Goal: Book appointment/travel/reservation

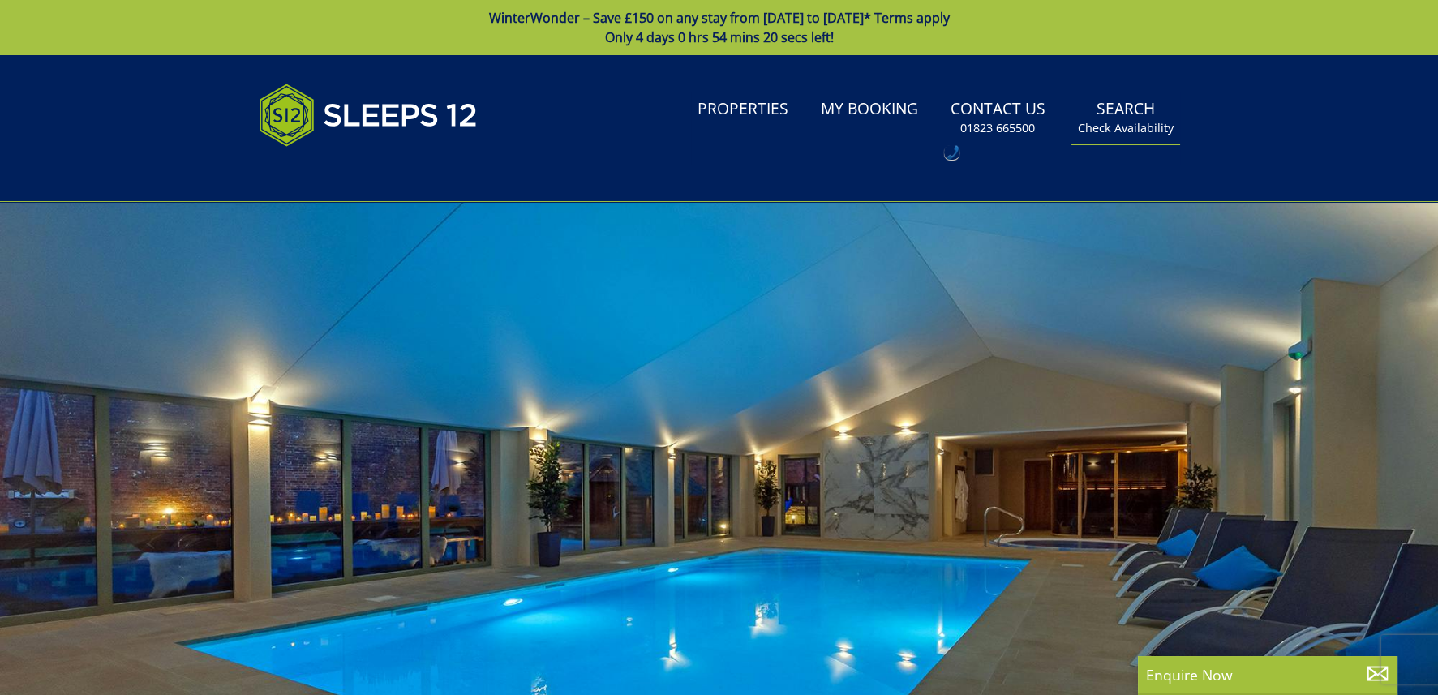
click at [1124, 125] on small "Check Availability" at bounding box center [1126, 128] width 96 height 16
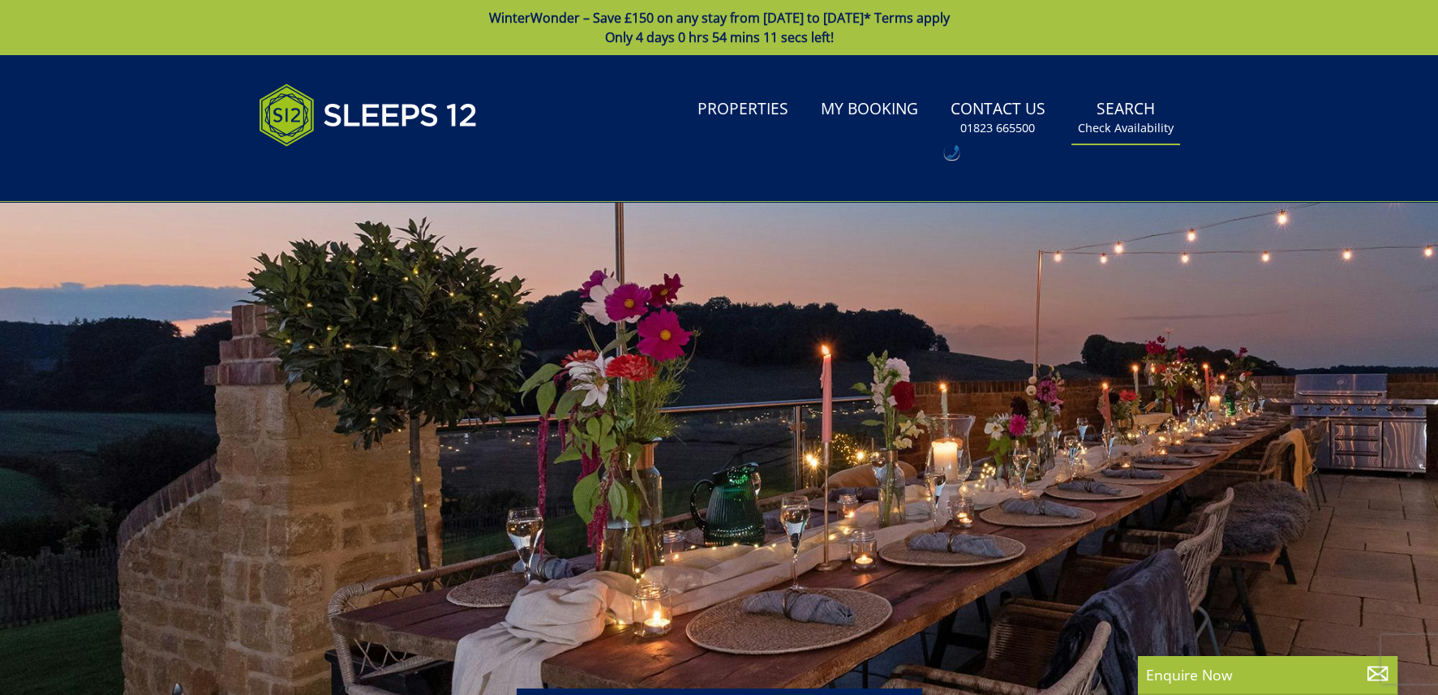
click at [1109, 127] on small "Check Availability" at bounding box center [1126, 128] width 96 height 16
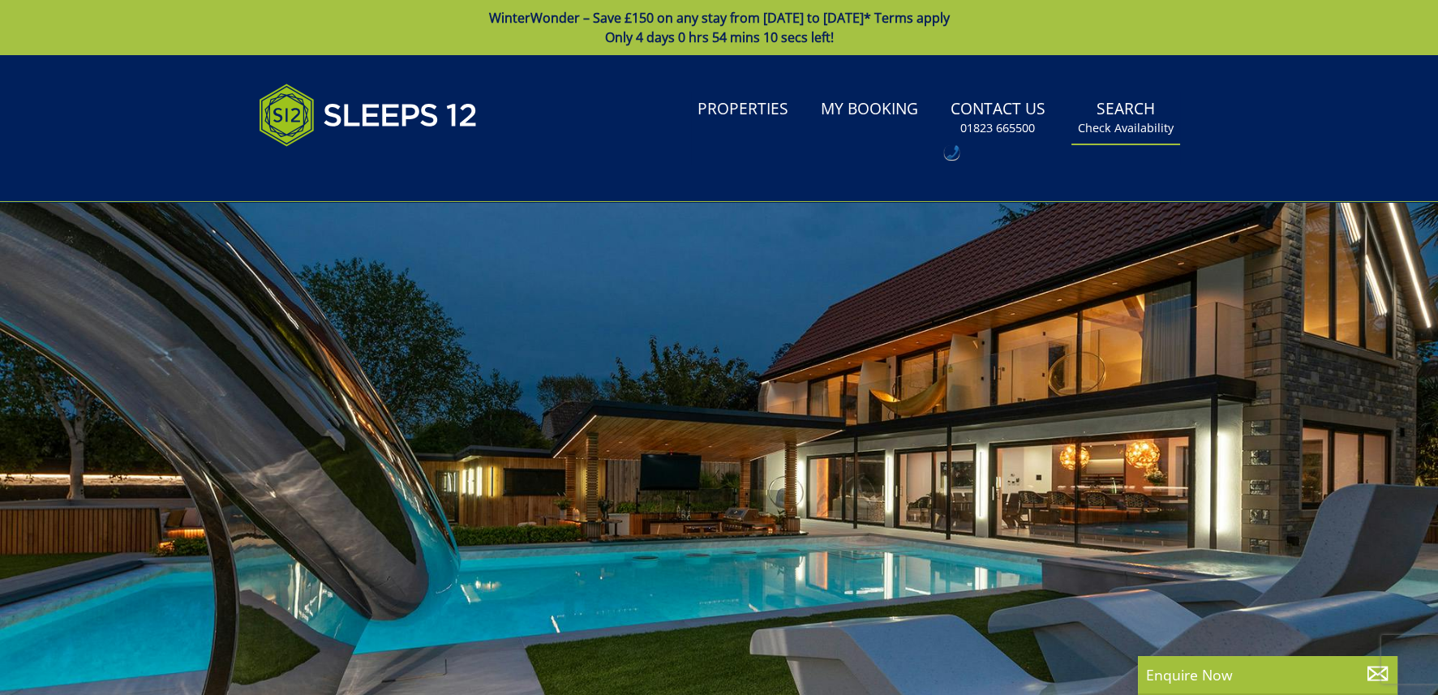
click at [1134, 105] on link "Search Check Availability" at bounding box center [1125, 118] width 109 height 53
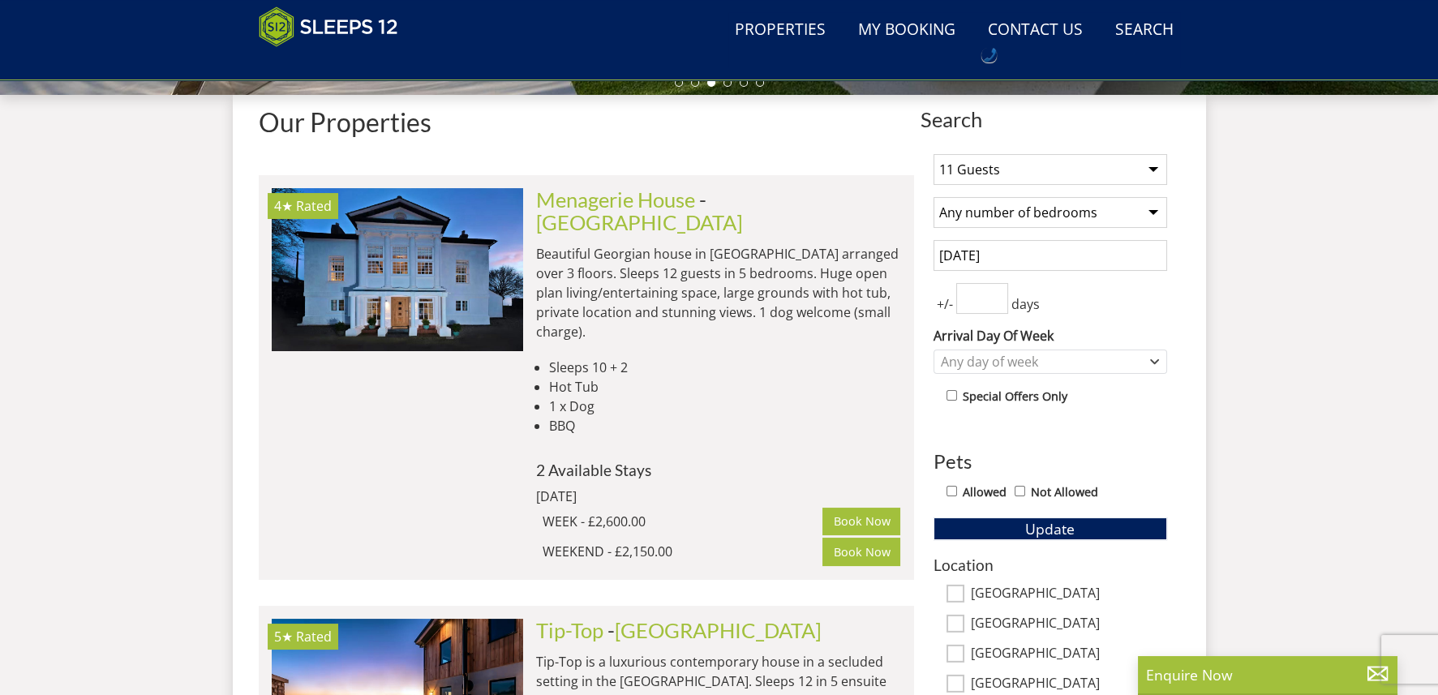
scroll to position [663, 0]
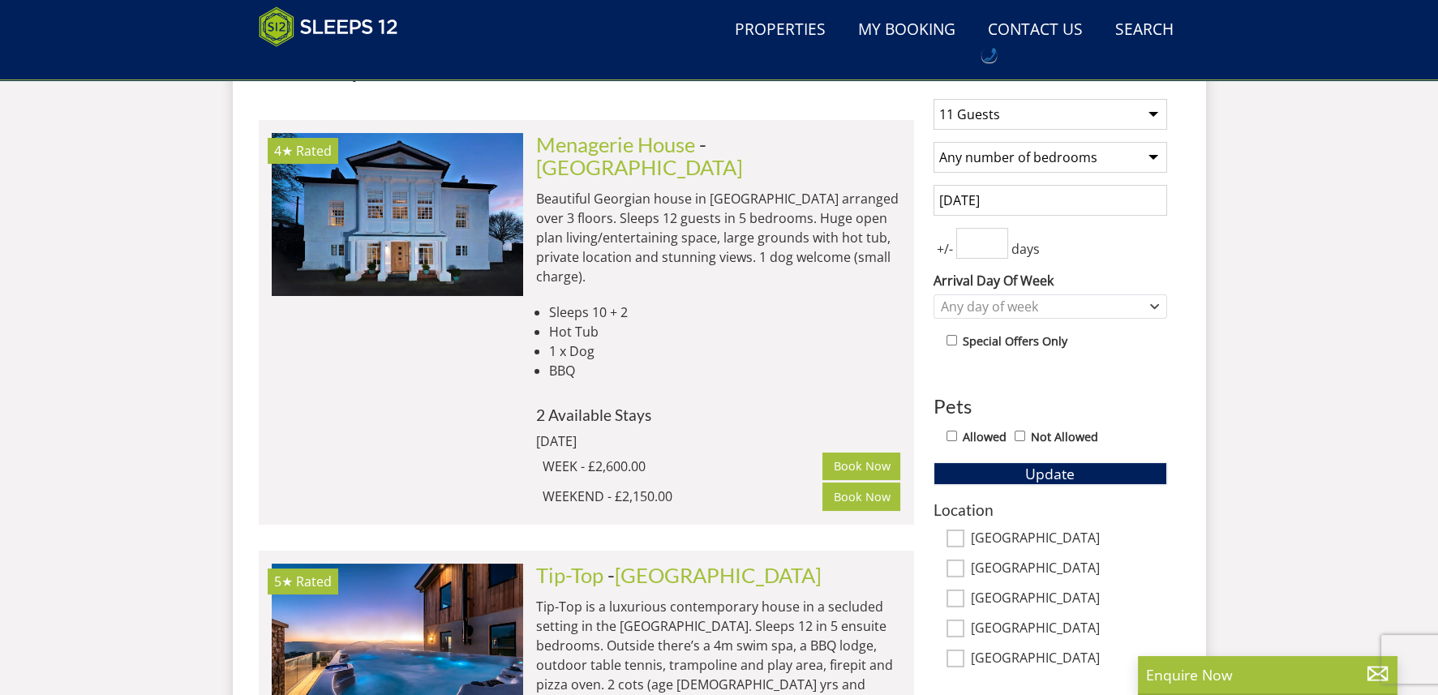
click at [1062, 155] on select "Any number of bedrooms 4 Bedrooms 5 Bedrooms 6 Bedrooms 7 Bedrooms 8 Bedrooms 9…" at bounding box center [1050, 157] width 234 height 31
select select "5"
click at [933, 142] on select "Any number of bedrooms 4 Bedrooms 5 Bedrooms 6 Bedrooms 7 Bedrooms 8 Bedrooms 9…" at bounding box center [1050, 157] width 234 height 31
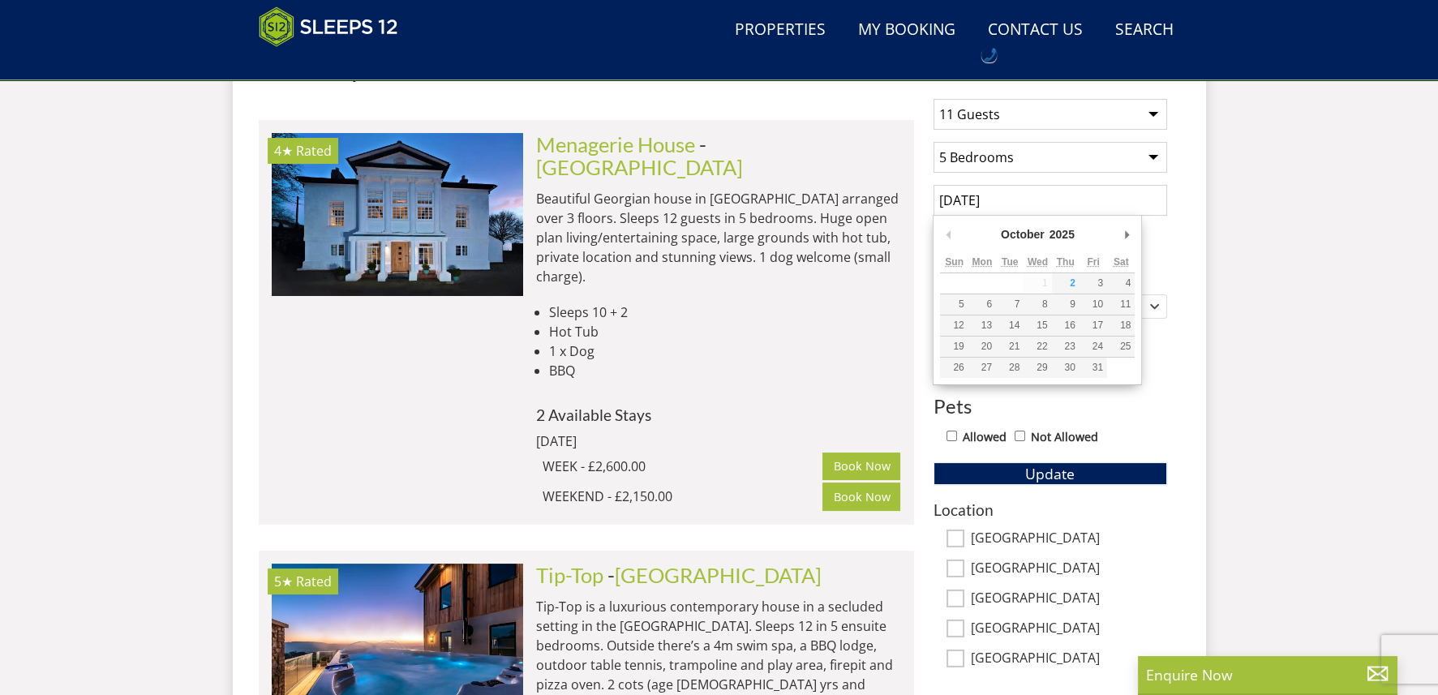
click at [1035, 195] on input "[DATE]" at bounding box center [1050, 200] width 234 height 31
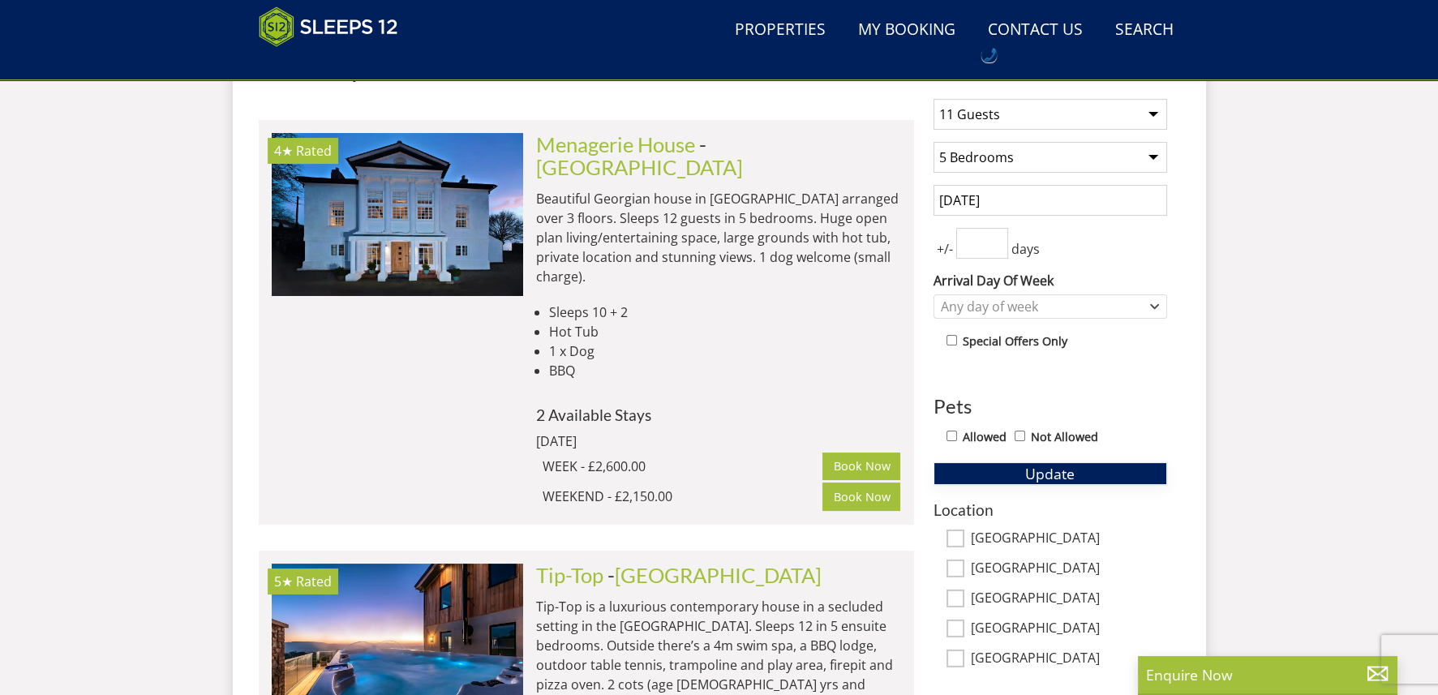
click at [1051, 471] on span "Update" at bounding box center [1049, 473] width 49 height 19
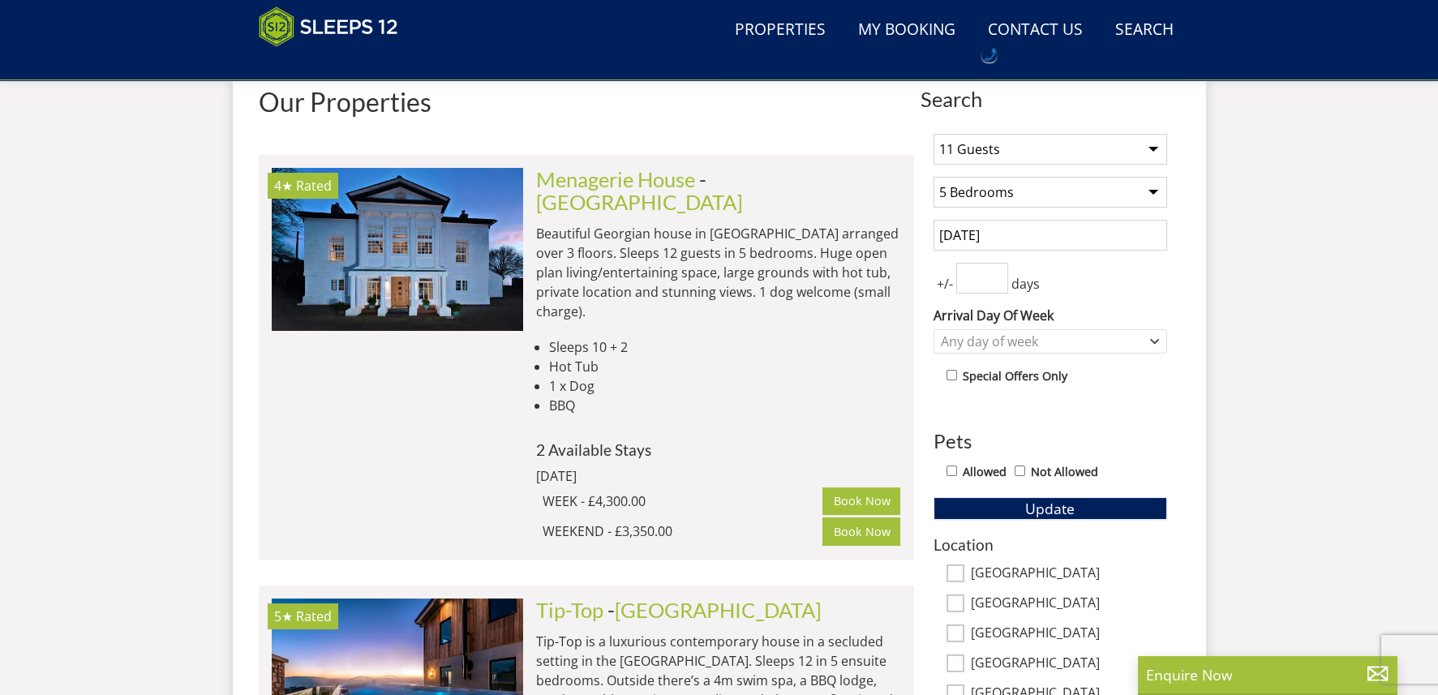
scroll to position [582, 0]
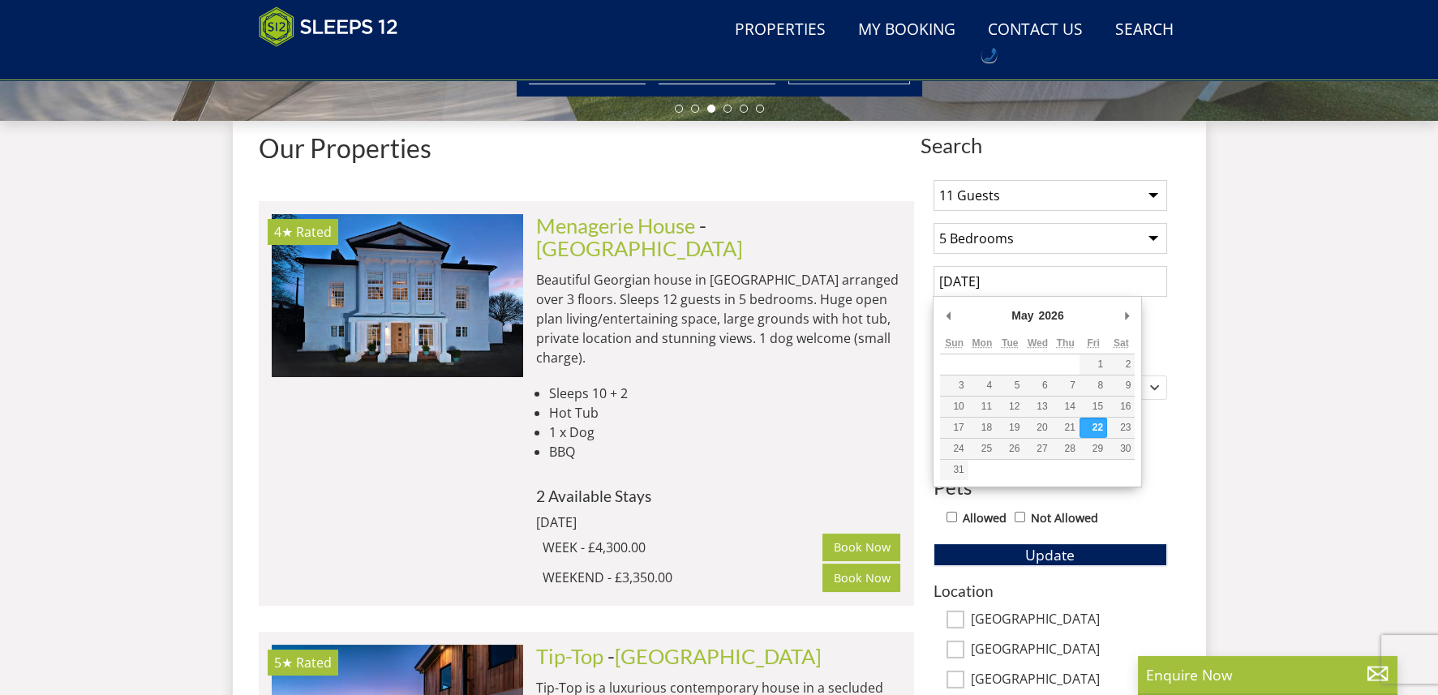
click at [1038, 276] on input "[DATE]" at bounding box center [1050, 281] width 234 height 31
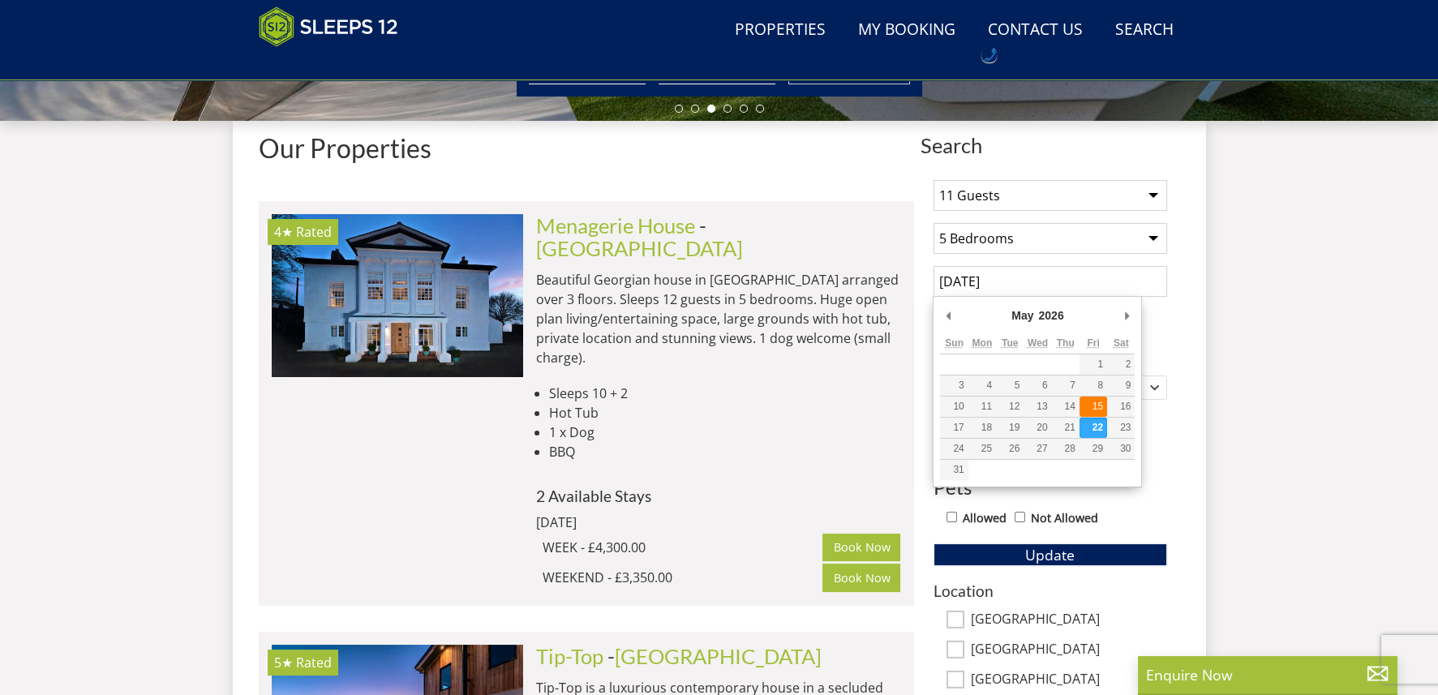
type input "[DATE]"
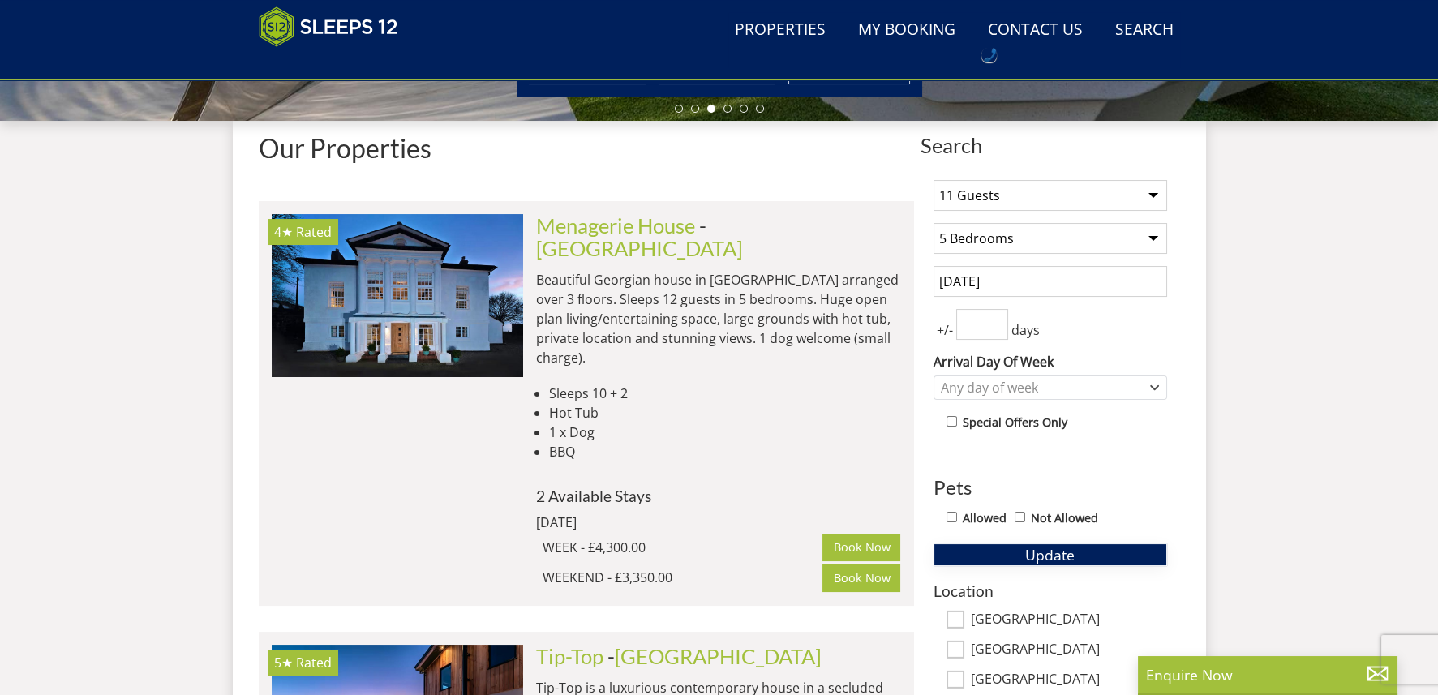
click at [1076, 556] on button "Update" at bounding box center [1050, 554] width 234 height 23
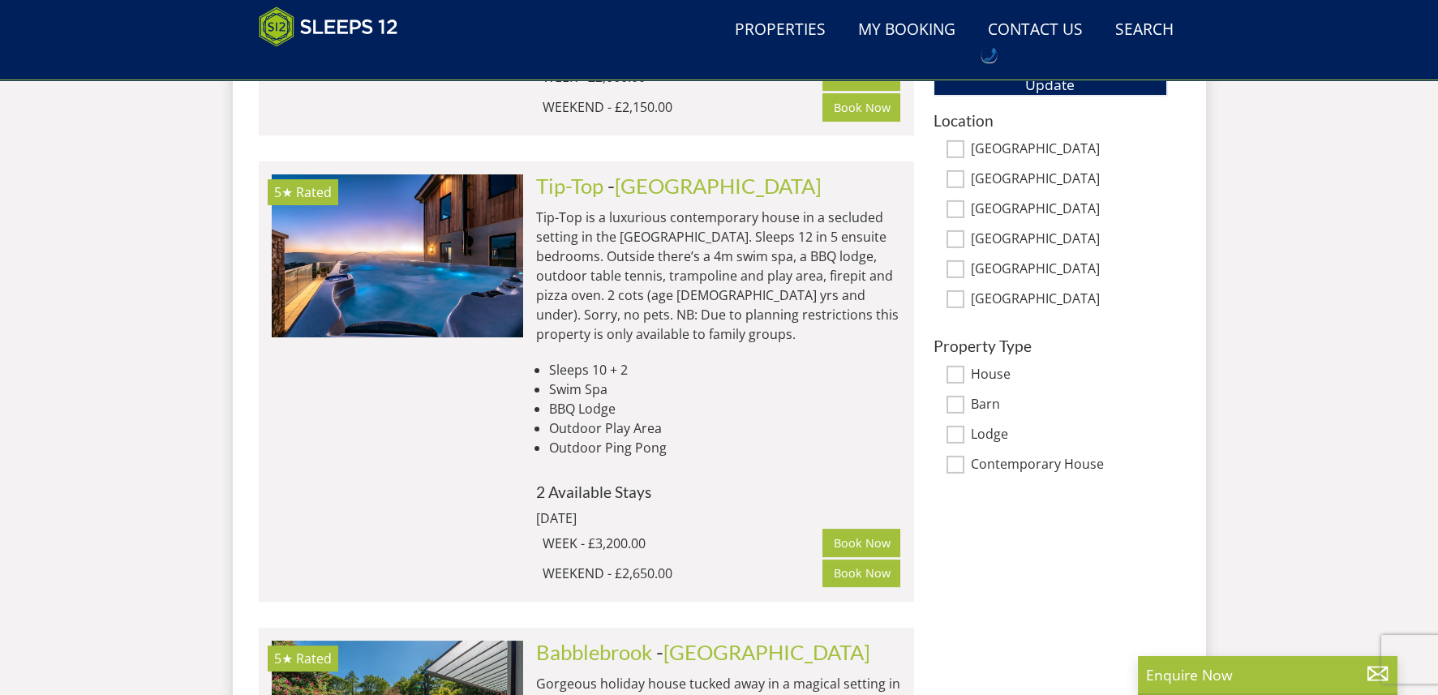
scroll to position [1069, 0]
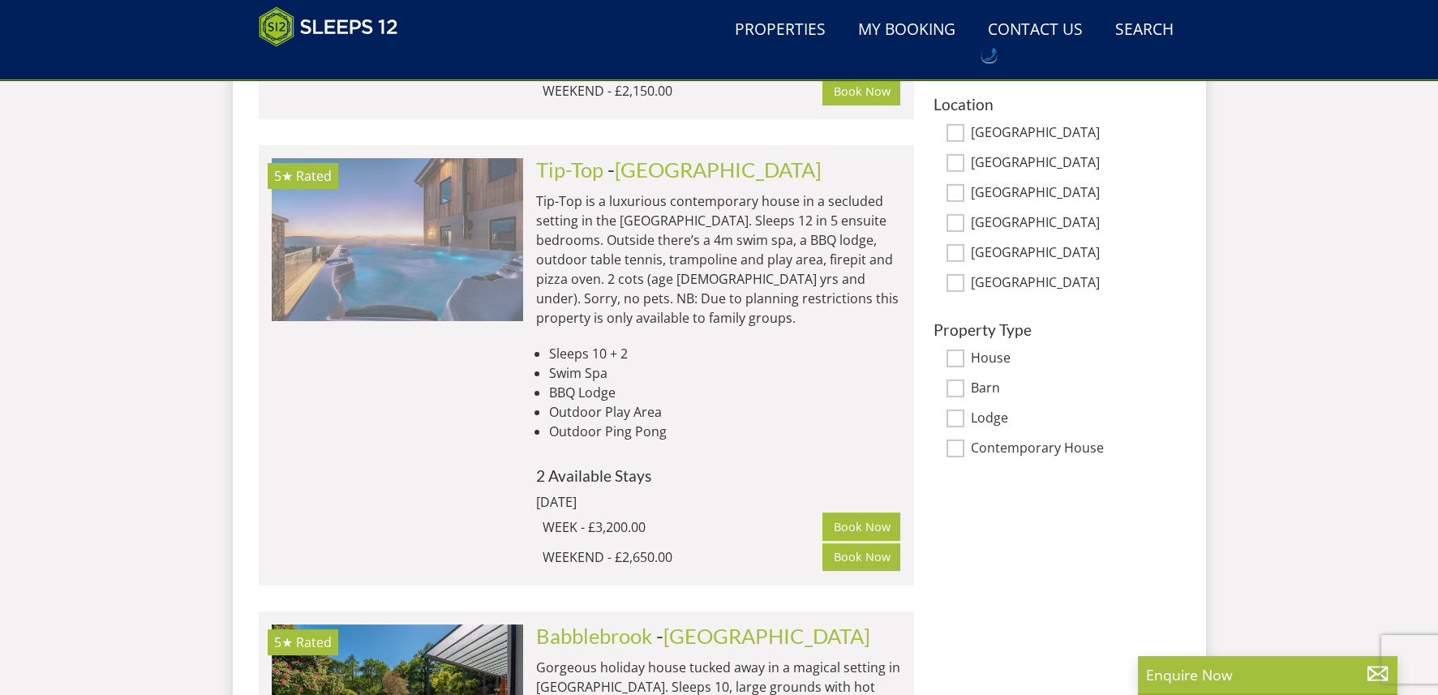
click at [470, 214] on img at bounding box center [397, 239] width 251 height 162
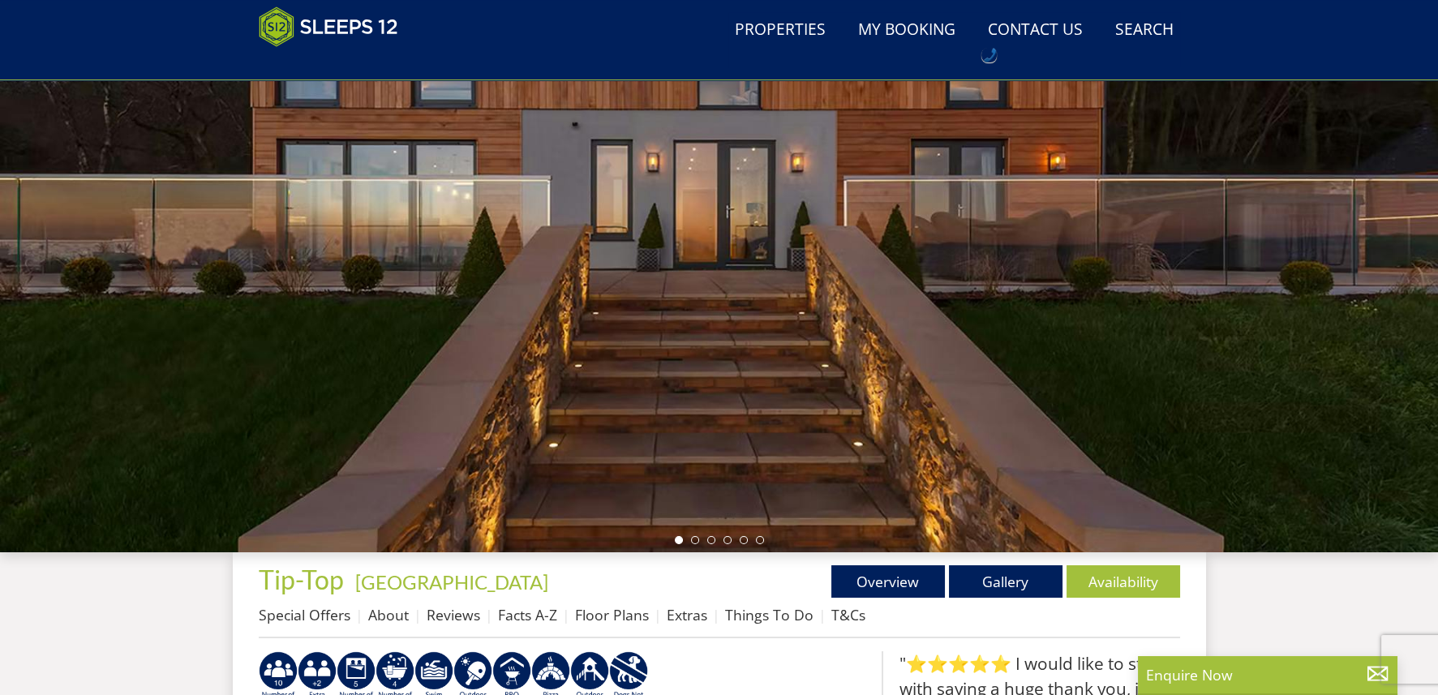
scroll to position [364, 0]
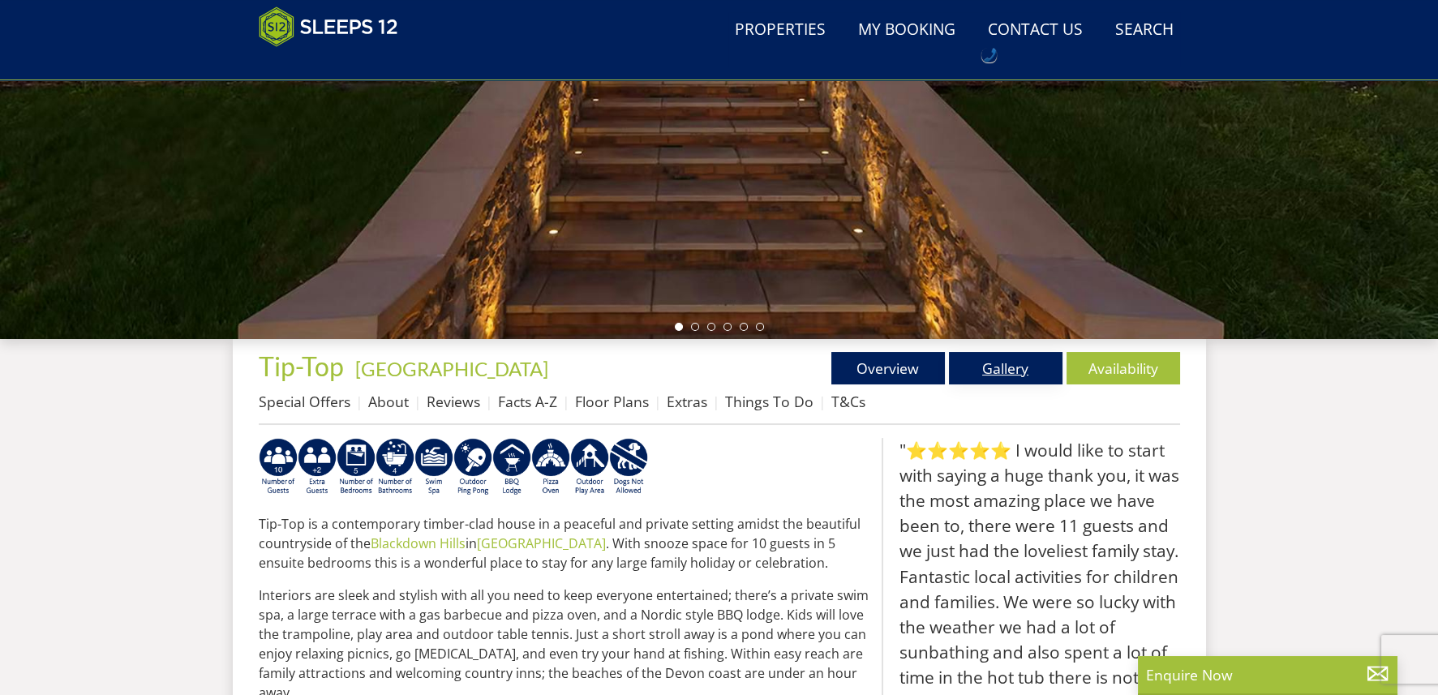
click at [997, 363] on link "Gallery" at bounding box center [1006, 368] width 114 height 32
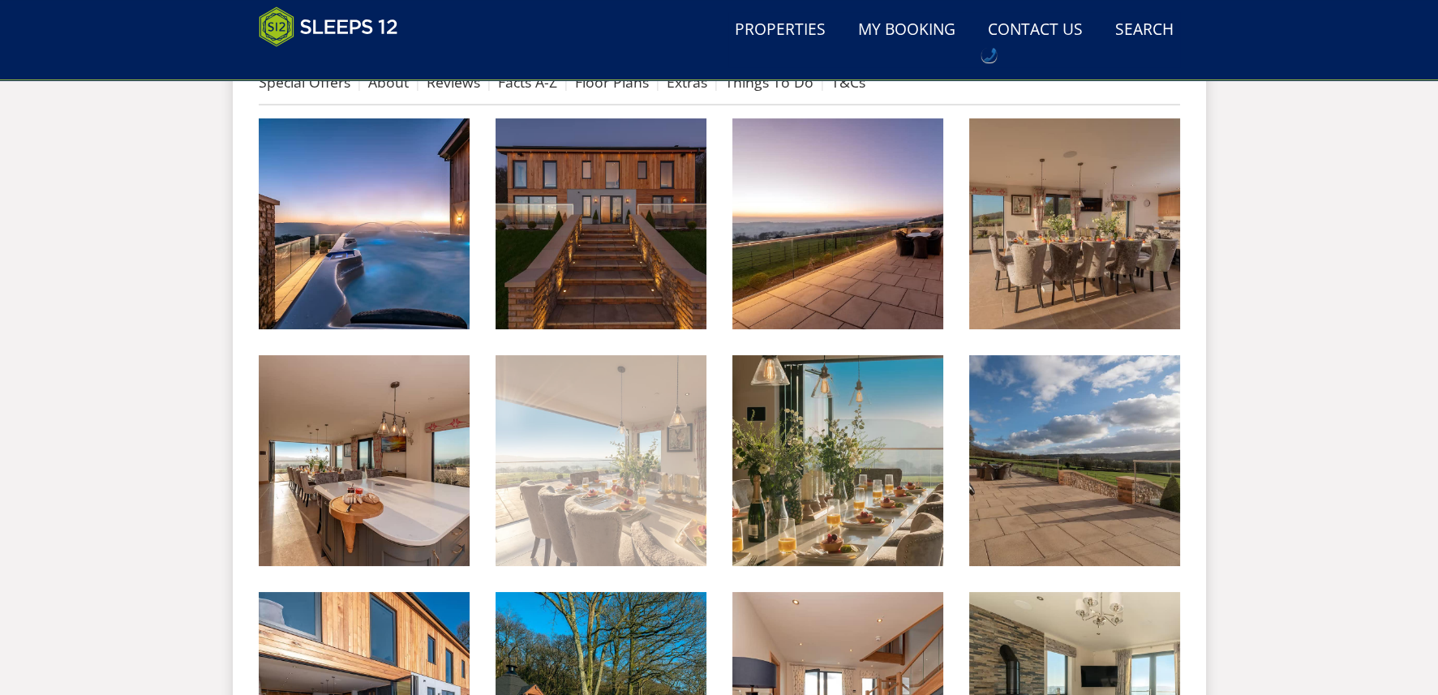
scroll to position [719, 0]
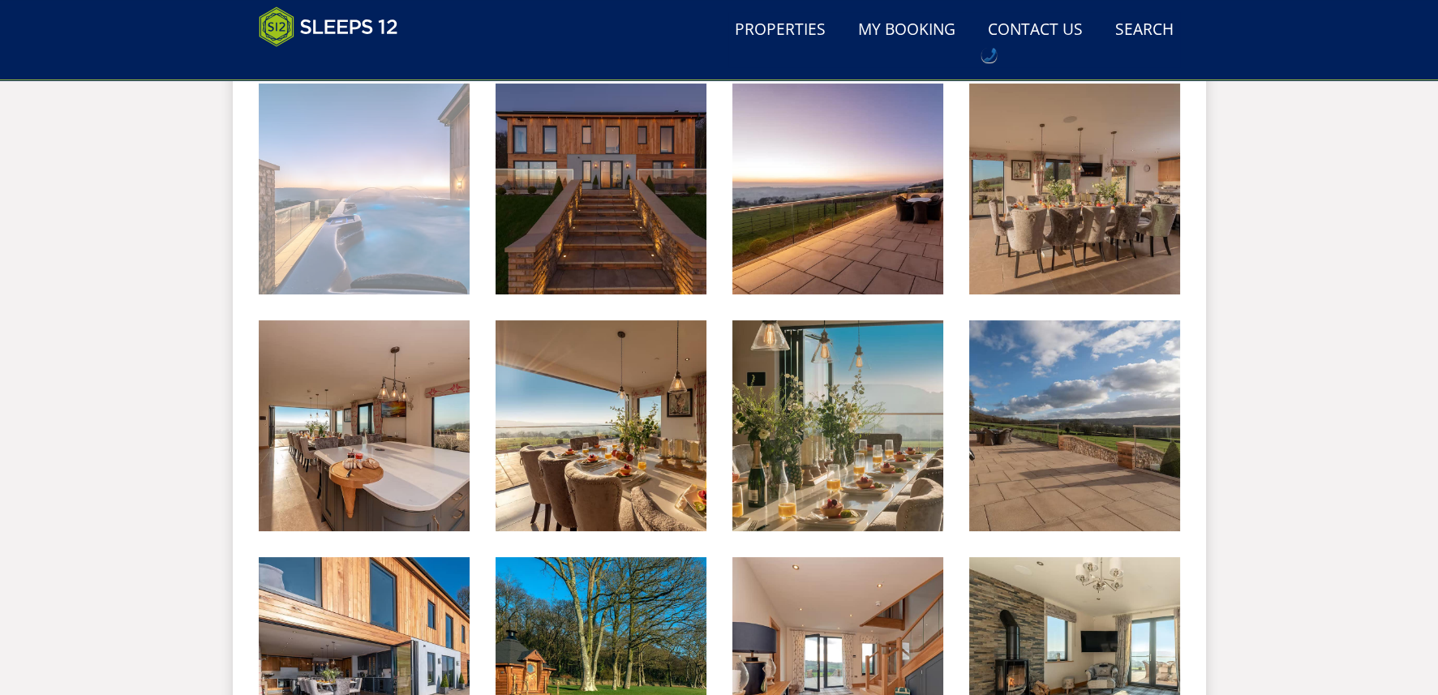
click at [387, 229] on img at bounding box center [364, 189] width 211 height 211
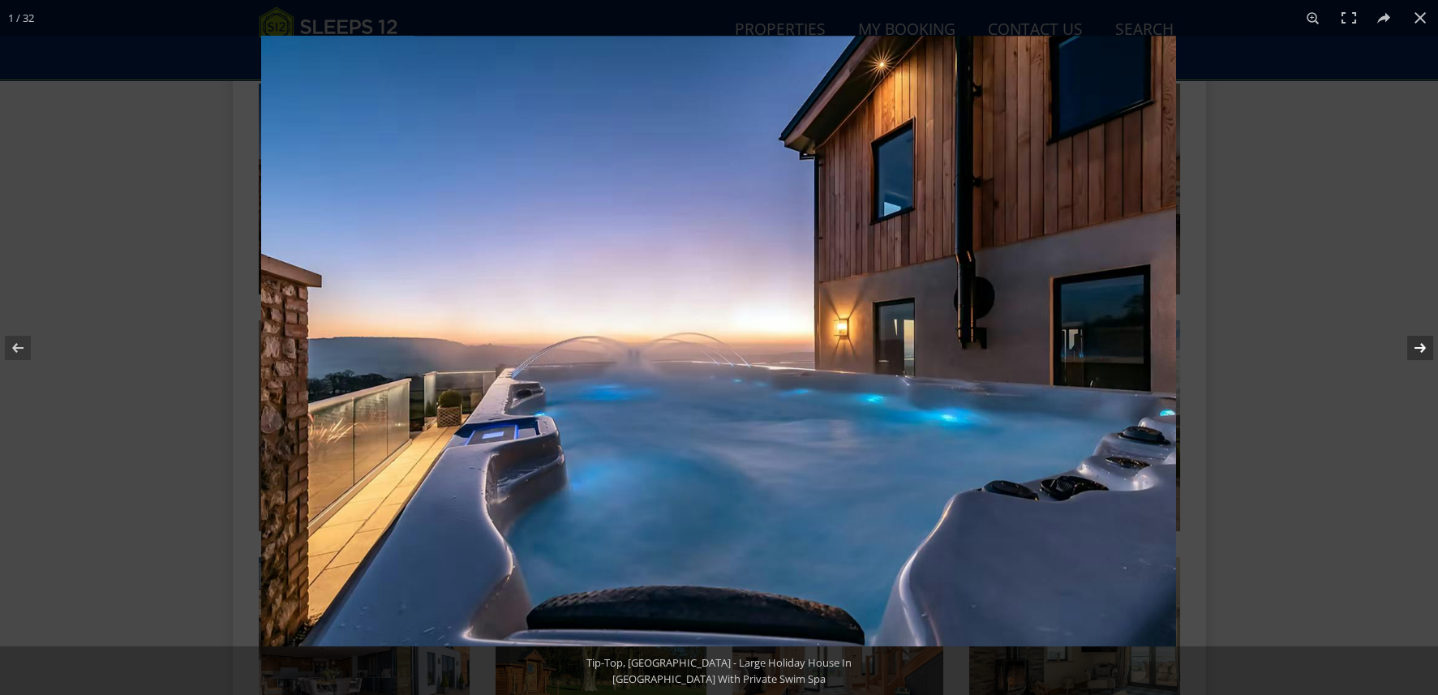
click at [1420, 348] on button at bounding box center [1409, 347] width 57 height 81
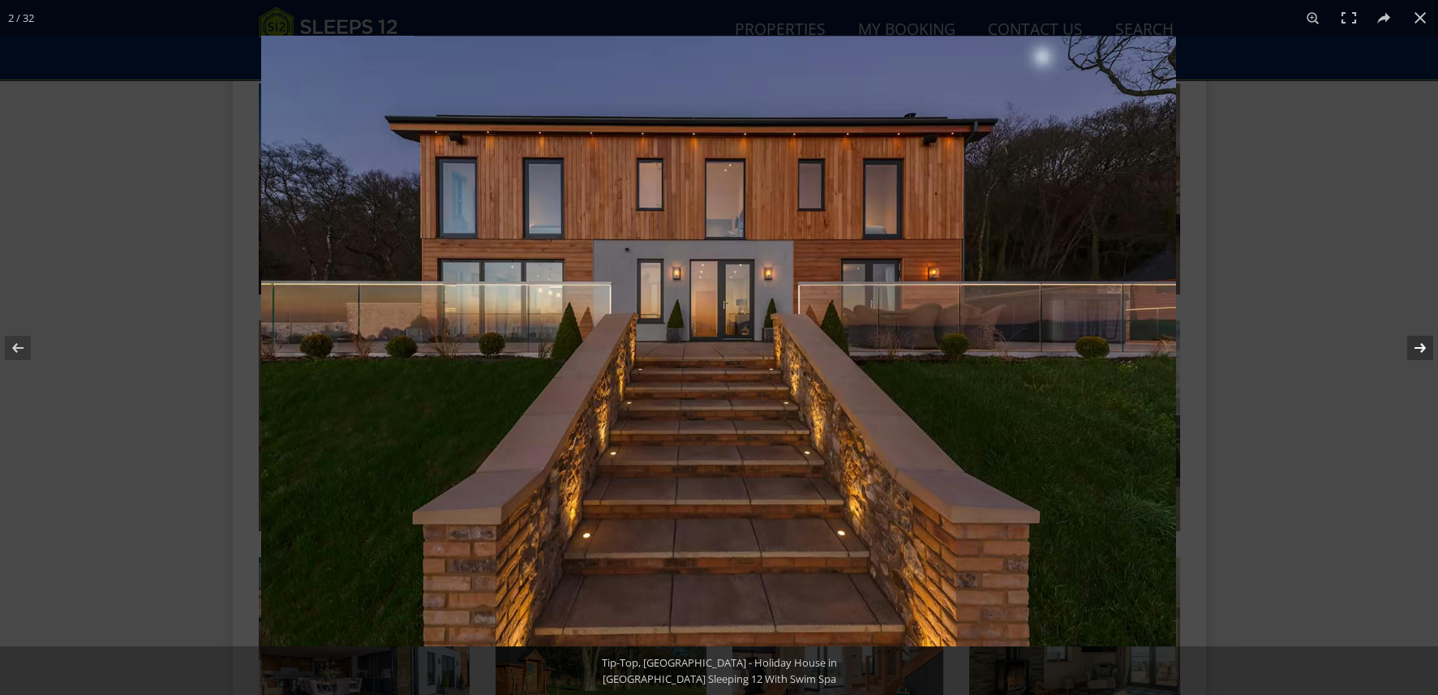
click at [1420, 348] on button at bounding box center [1409, 347] width 57 height 81
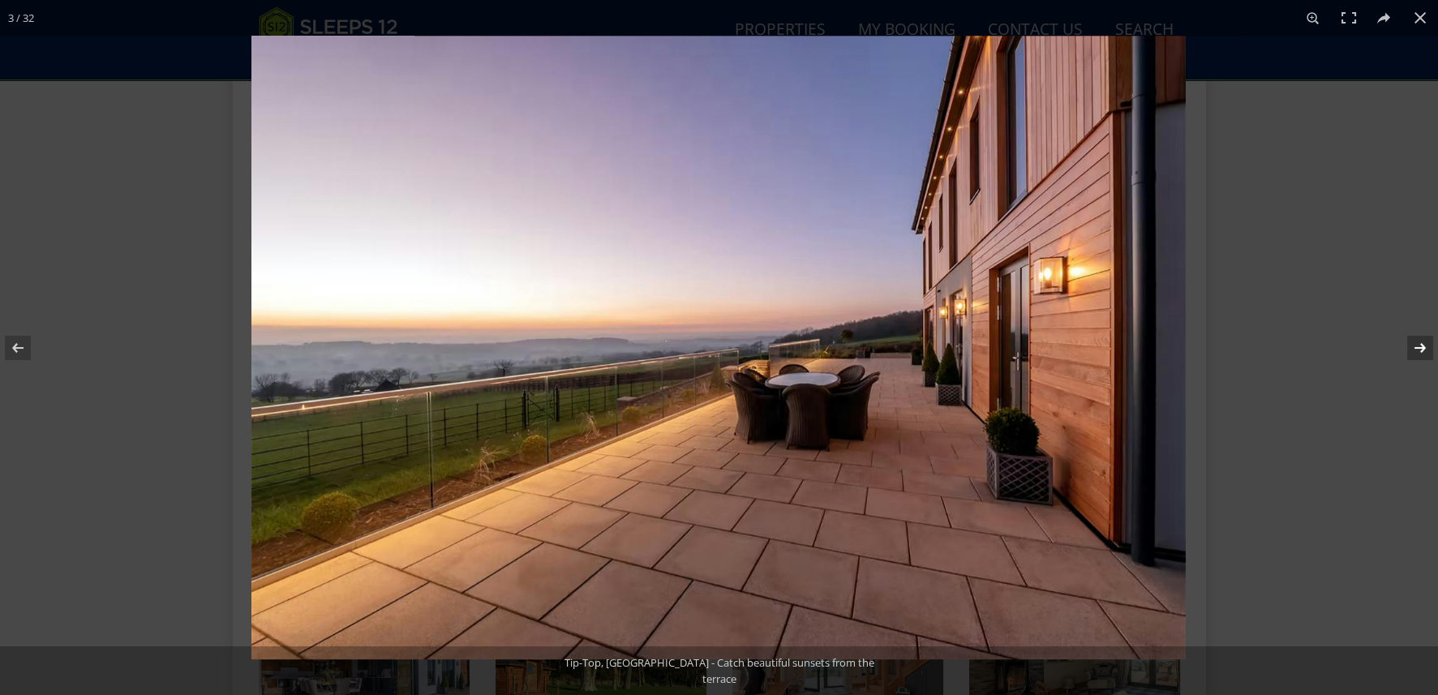
click at [1420, 348] on button at bounding box center [1409, 347] width 57 height 81
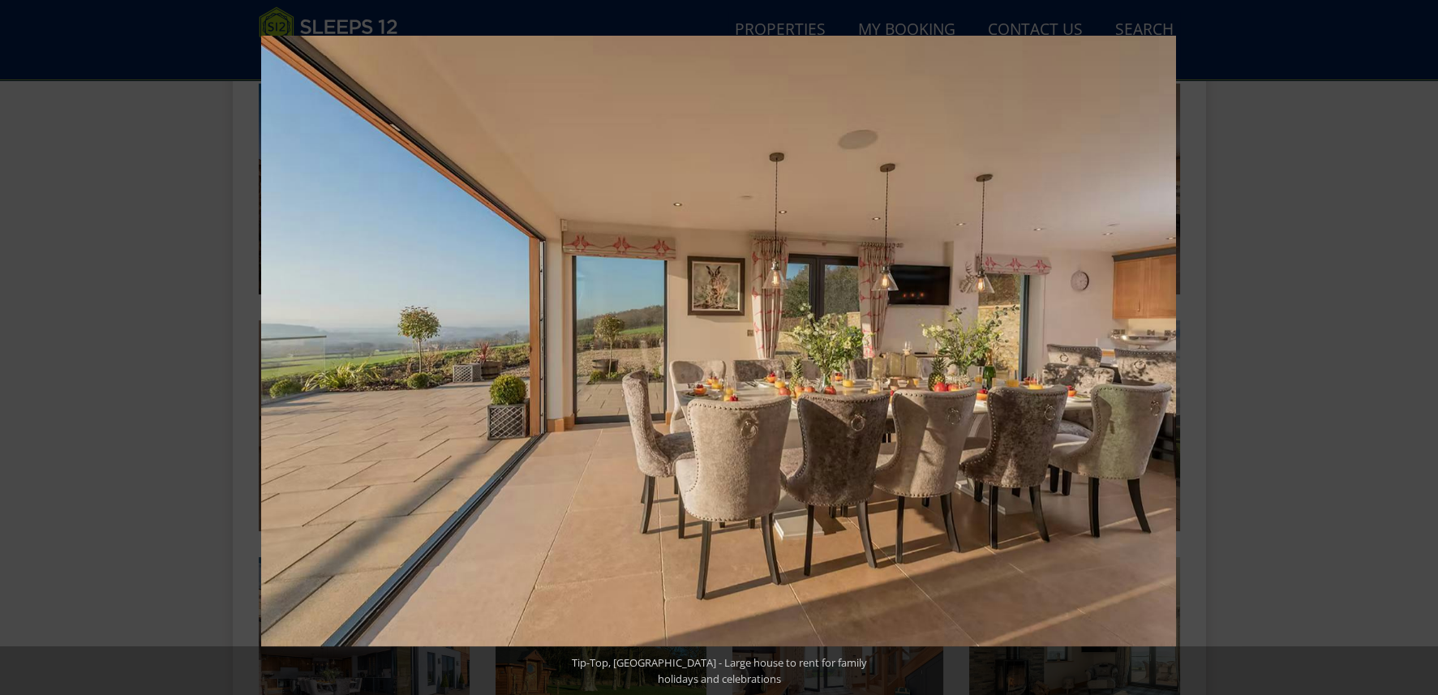
click at [1420, 348] on button at bounding box center [1409, 347] width 57 height 81
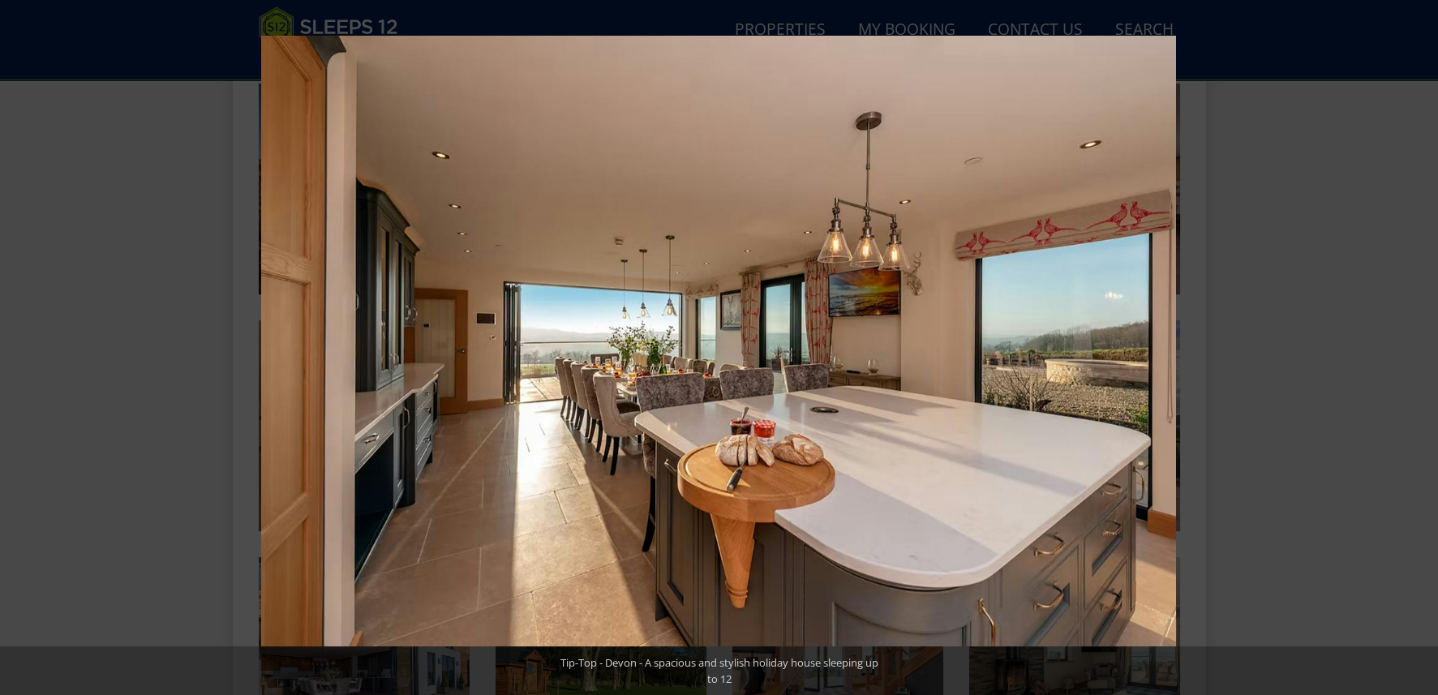
click at [1420, 348] on button at bounding box center [1409, 347] width 57 height 81
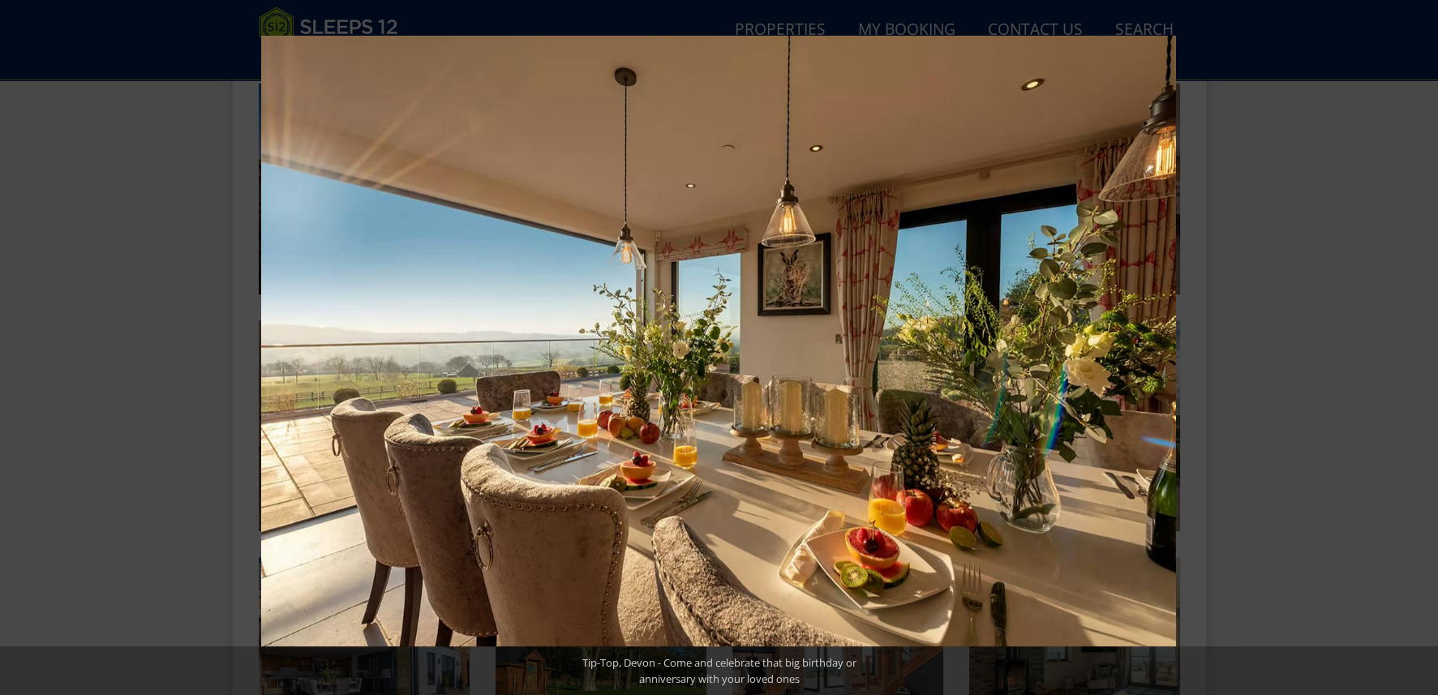
click at [1420, 348] on button at bounding box center [1409, 347] width 57 height 81
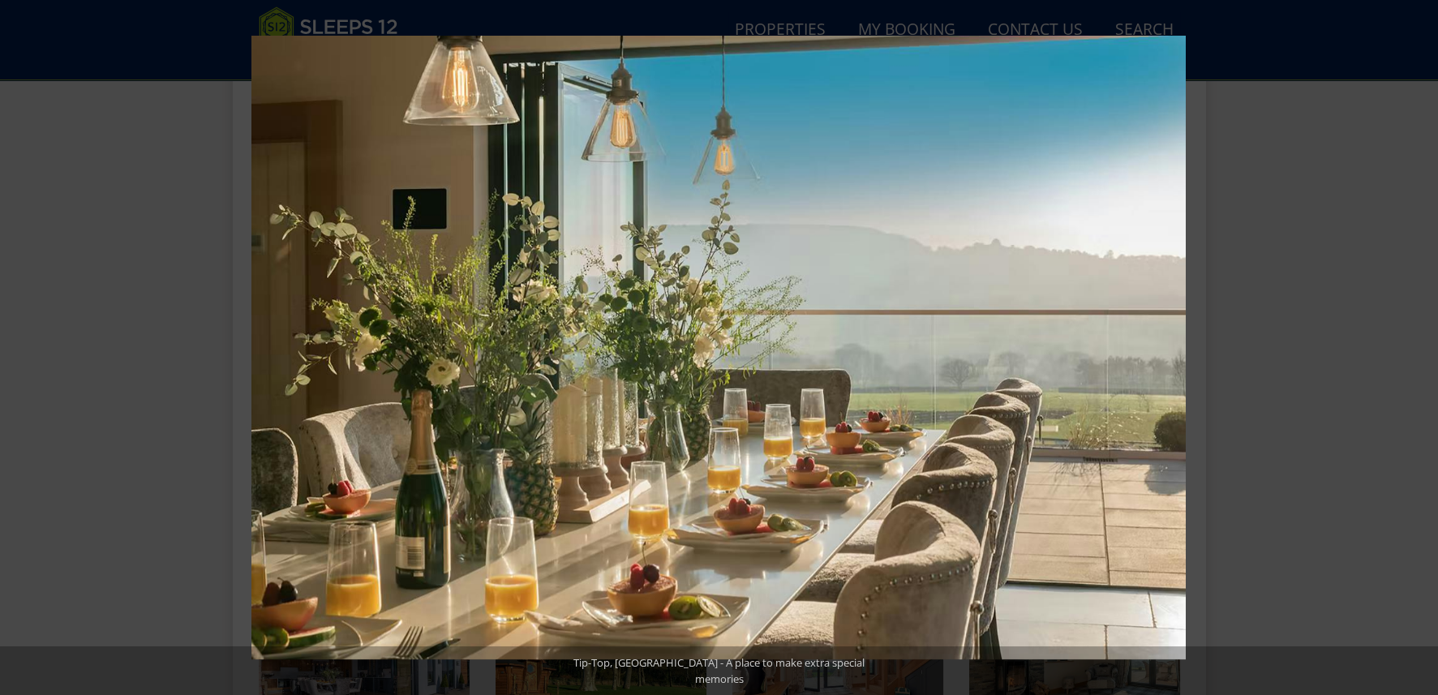
click at [1420, 348] on button at bounding box center [1409, 347] width 57 height 81
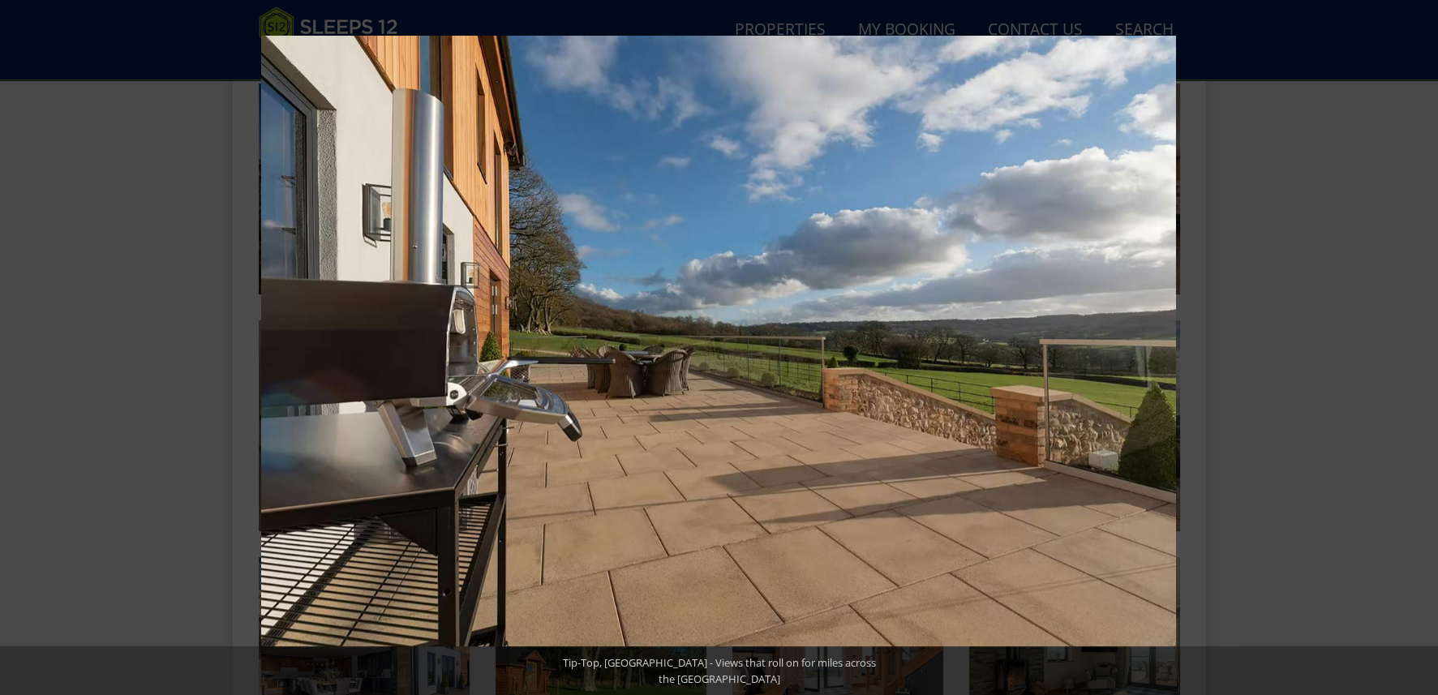
click at [1420, 348] on button at bounding box center [1409, 347] width 57 height 81
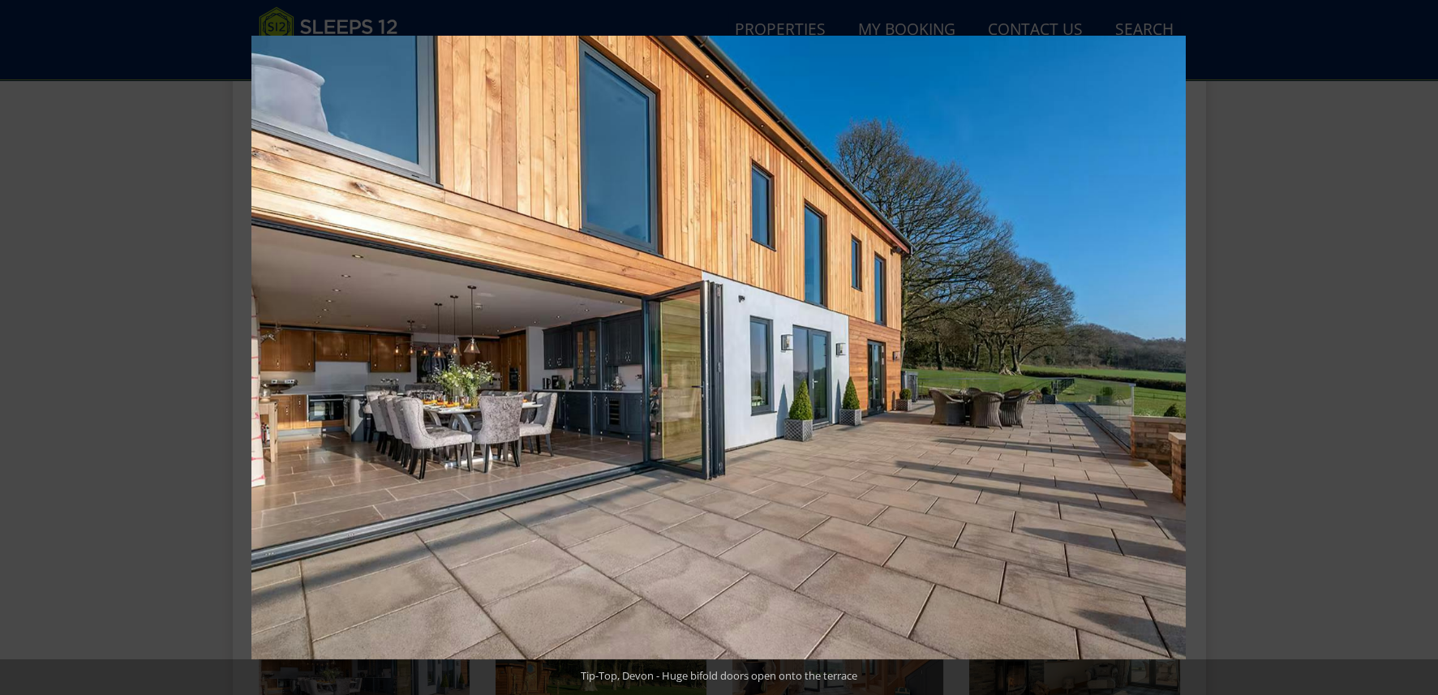
click at [1420, 348] on button at bounding box center [1409, 347] width 57 height 81
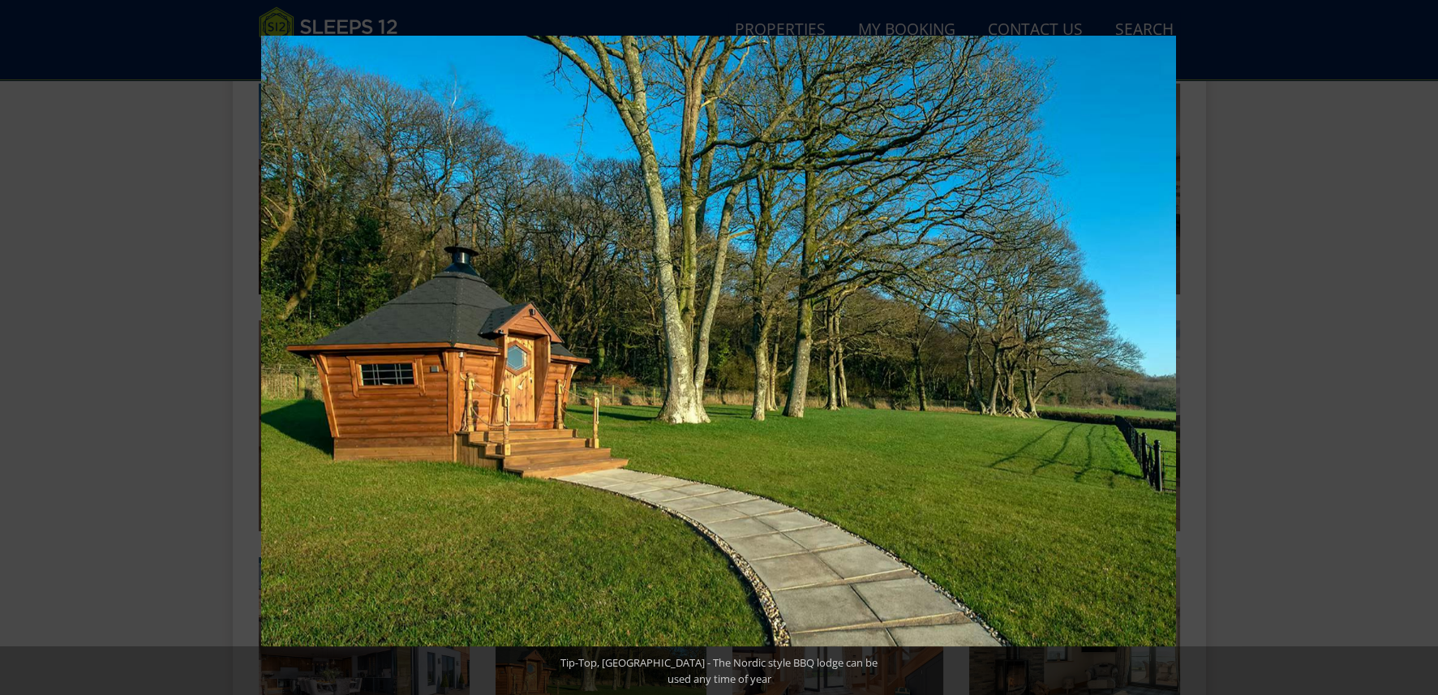
click at [1420, 348] on button at bounding box center [1409, 347] width 57 height 81
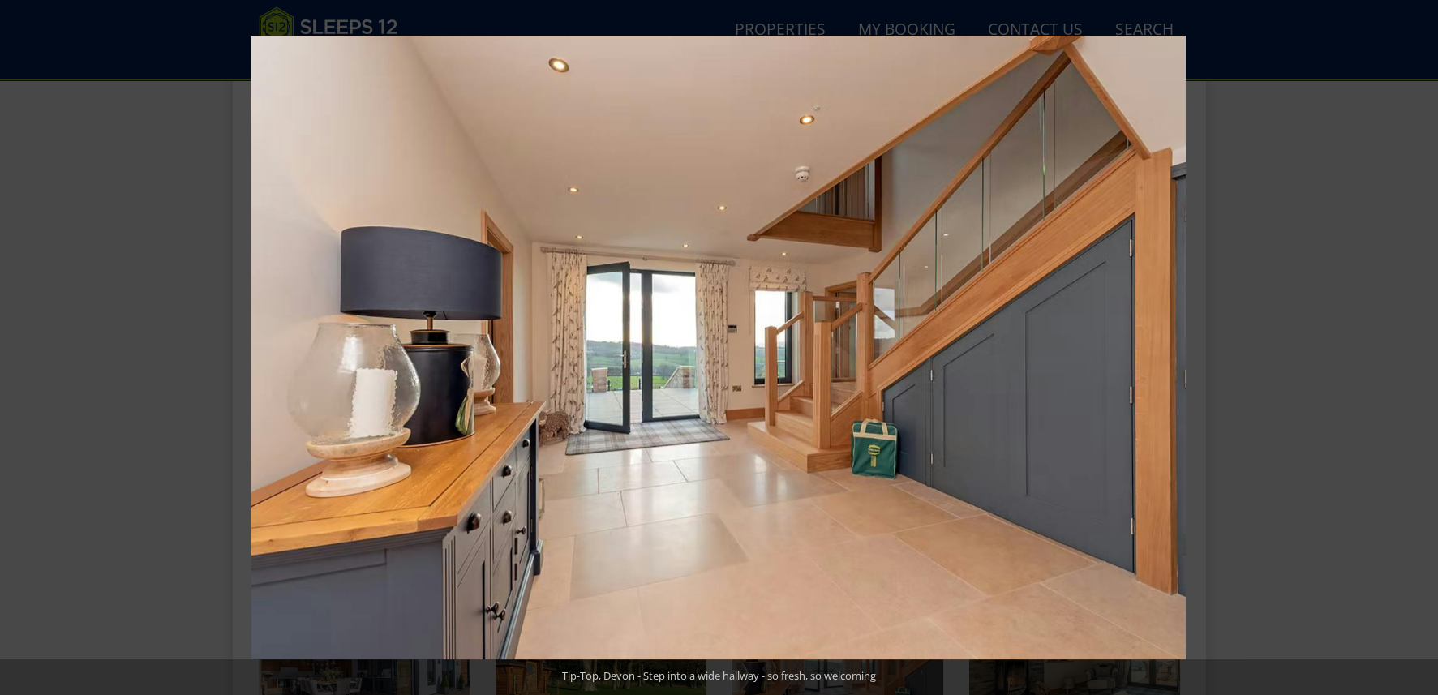
click at [1420, 348] on button at bounding box center [1409, 347] width 57 height 81
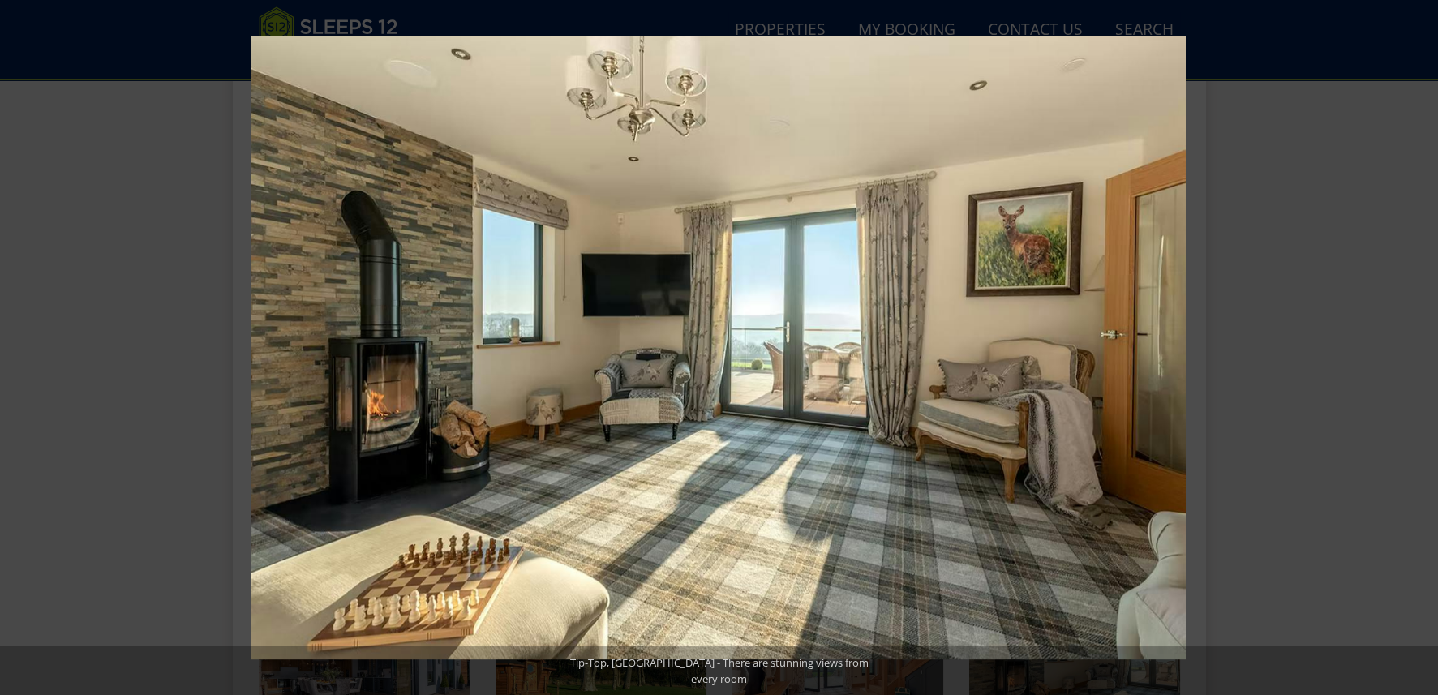
click at [1420, 348] on button at bounding box center [1409, 347] width 57 height 81
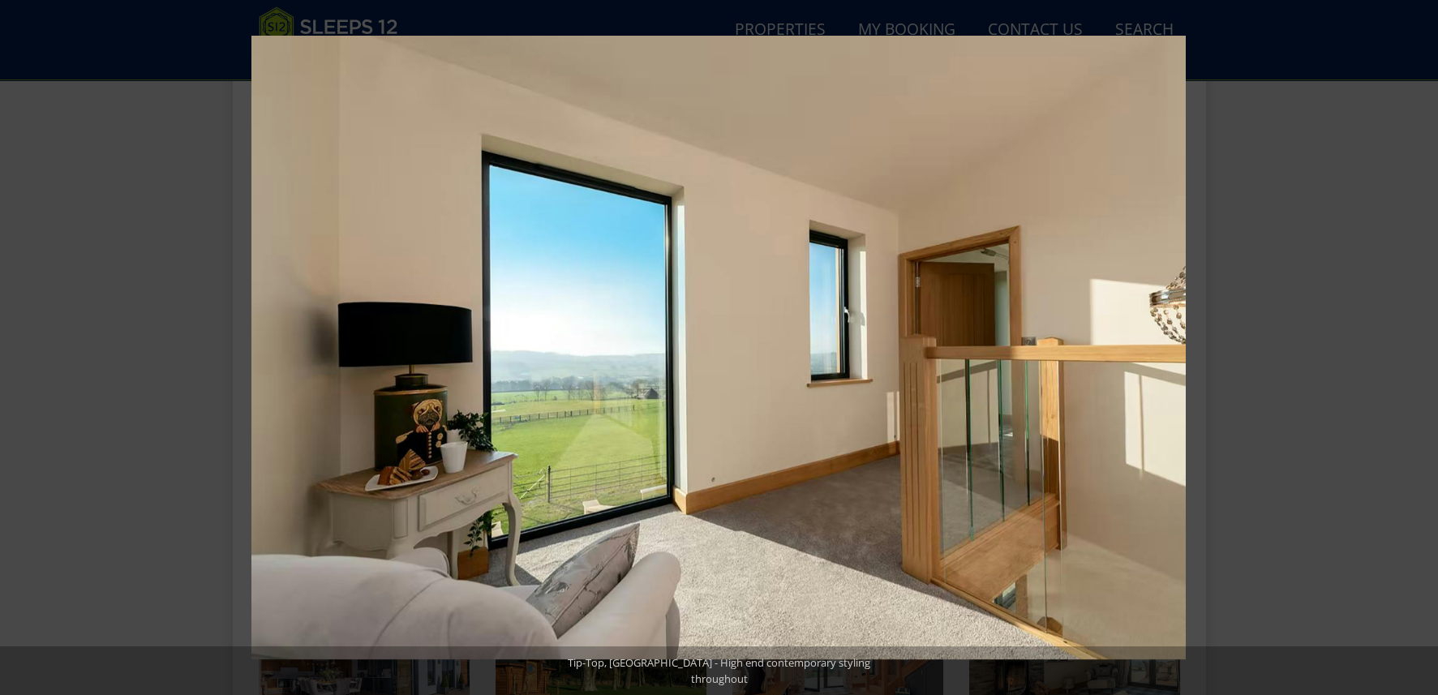
click at [1420, 348] on button at bounding box center [1409, 347] width 57 height 81
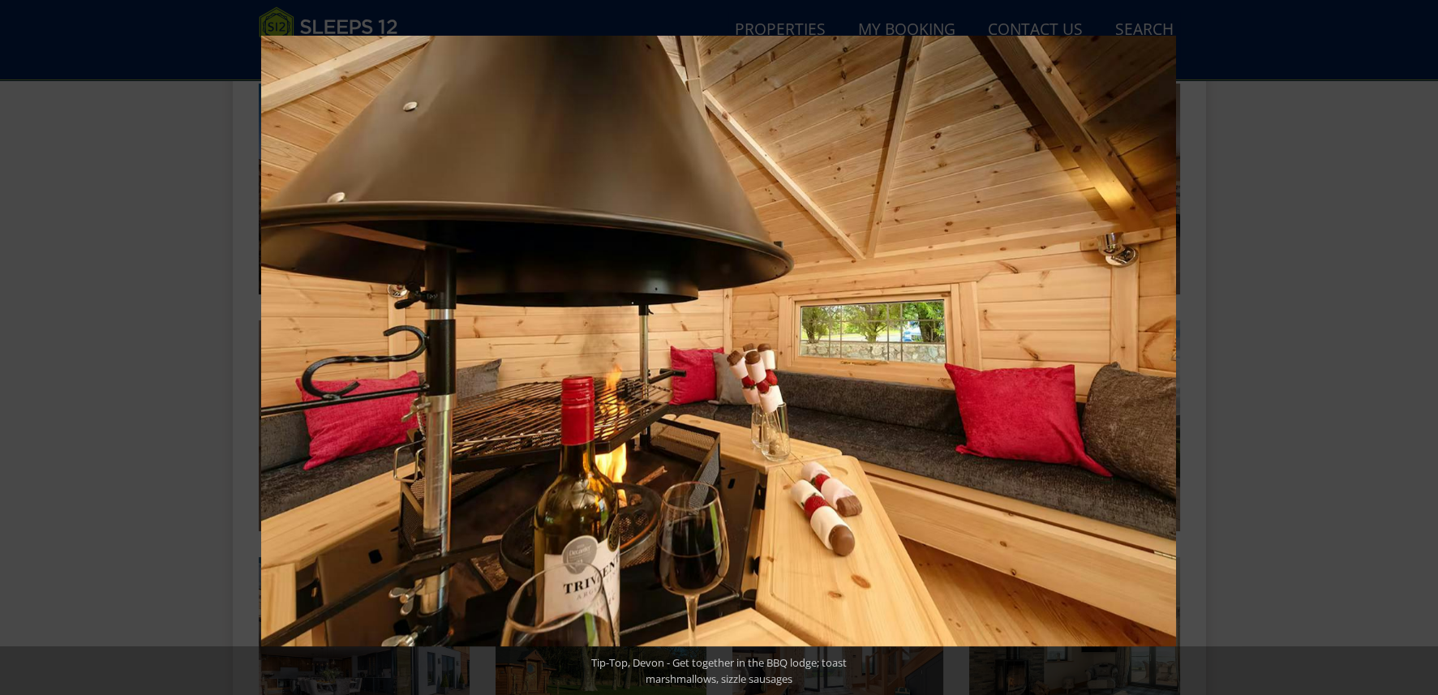
click at [1420, 348] on button at bounding box center [1409, 347] width 57 height 81
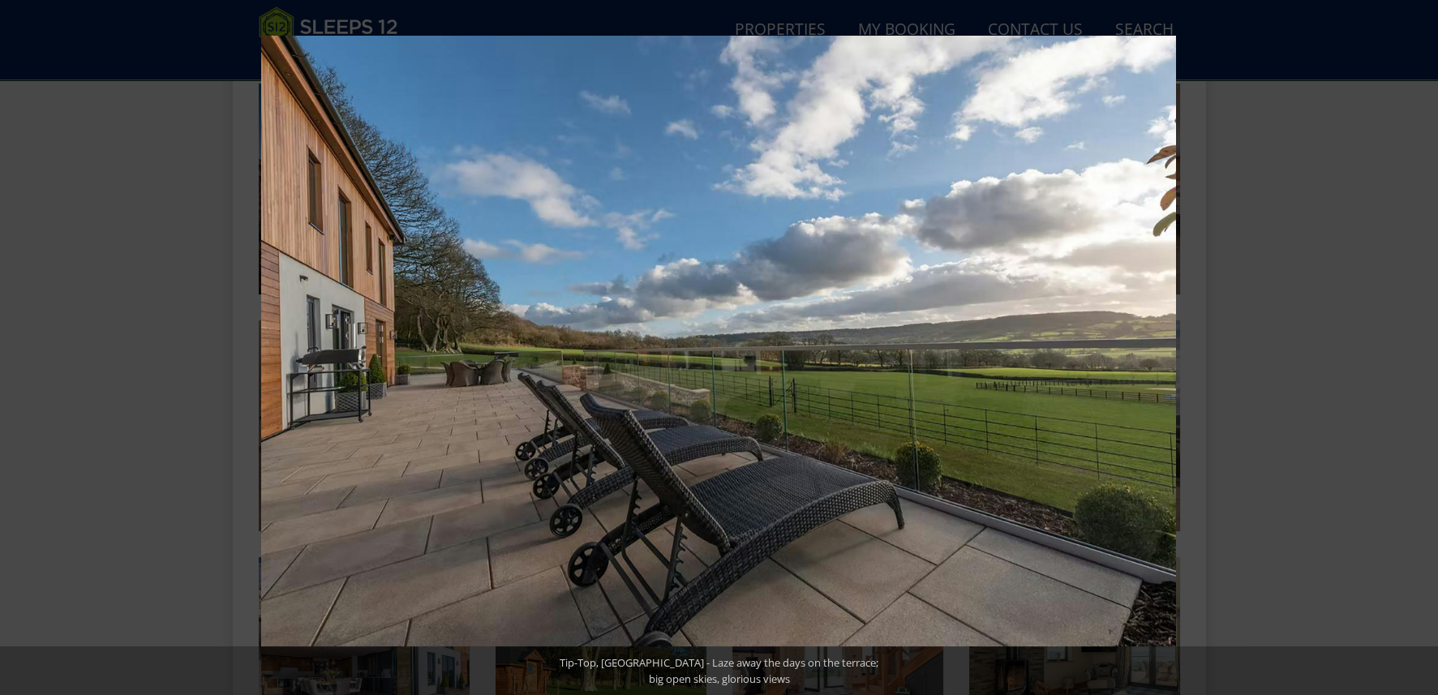
click at [1420, 348] on button at bounding box center [1409, 347] width 57 height 81
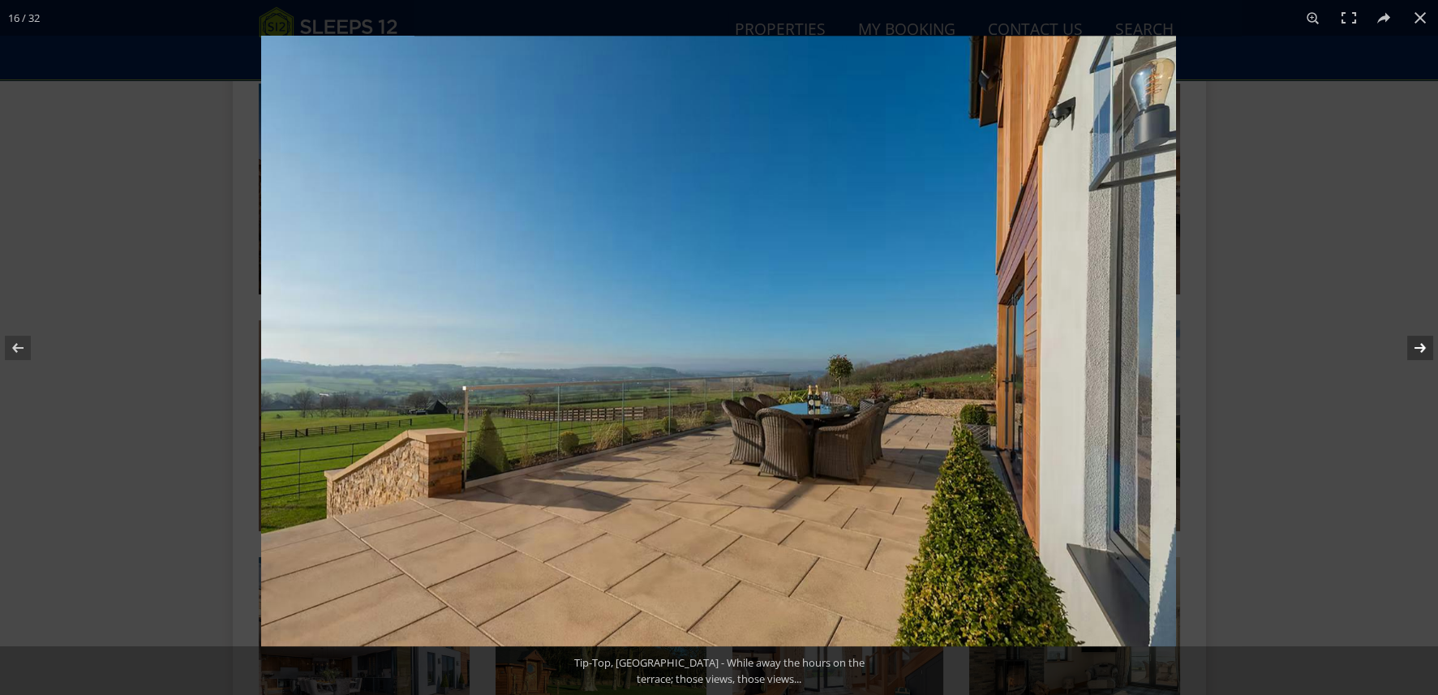
click at [1392, 360] on button at bounding box center [1409, 347] width 57 height 81
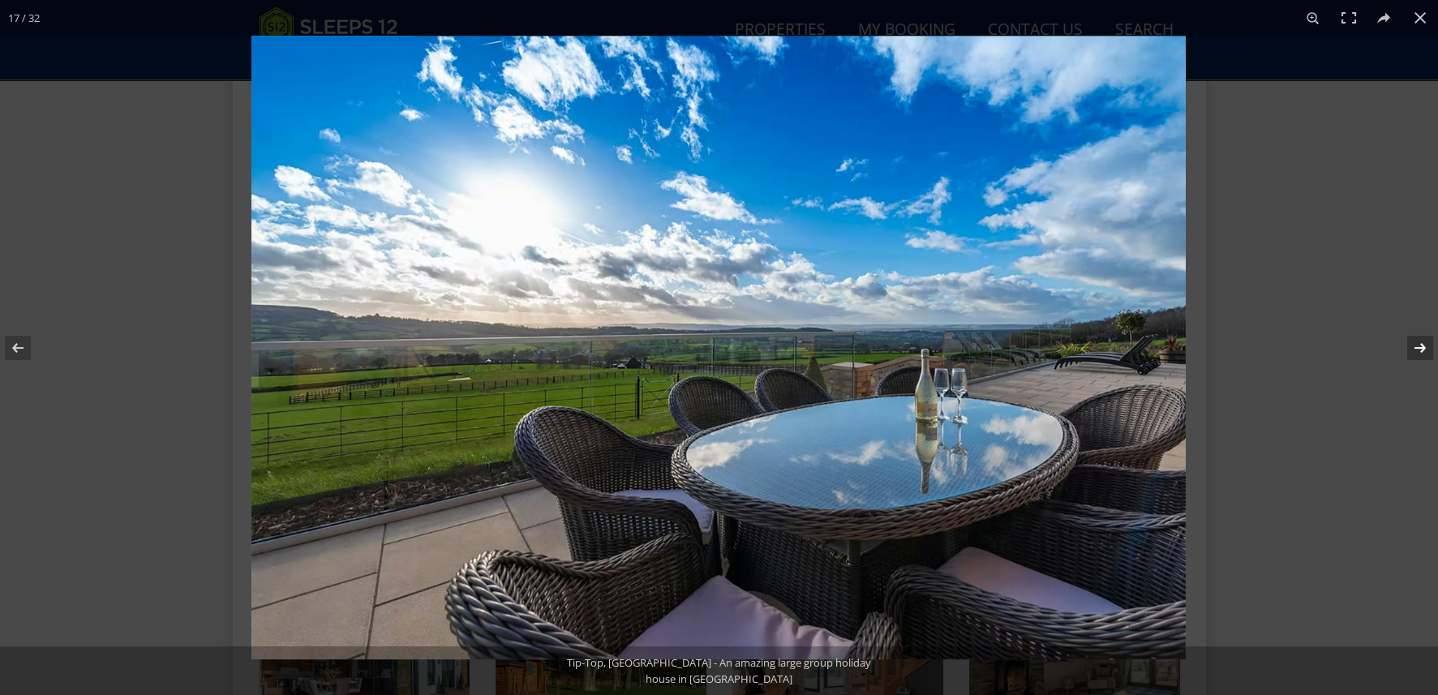
click at [1392, 358] on button at bounding box center [1409, 347] width 57 height 81
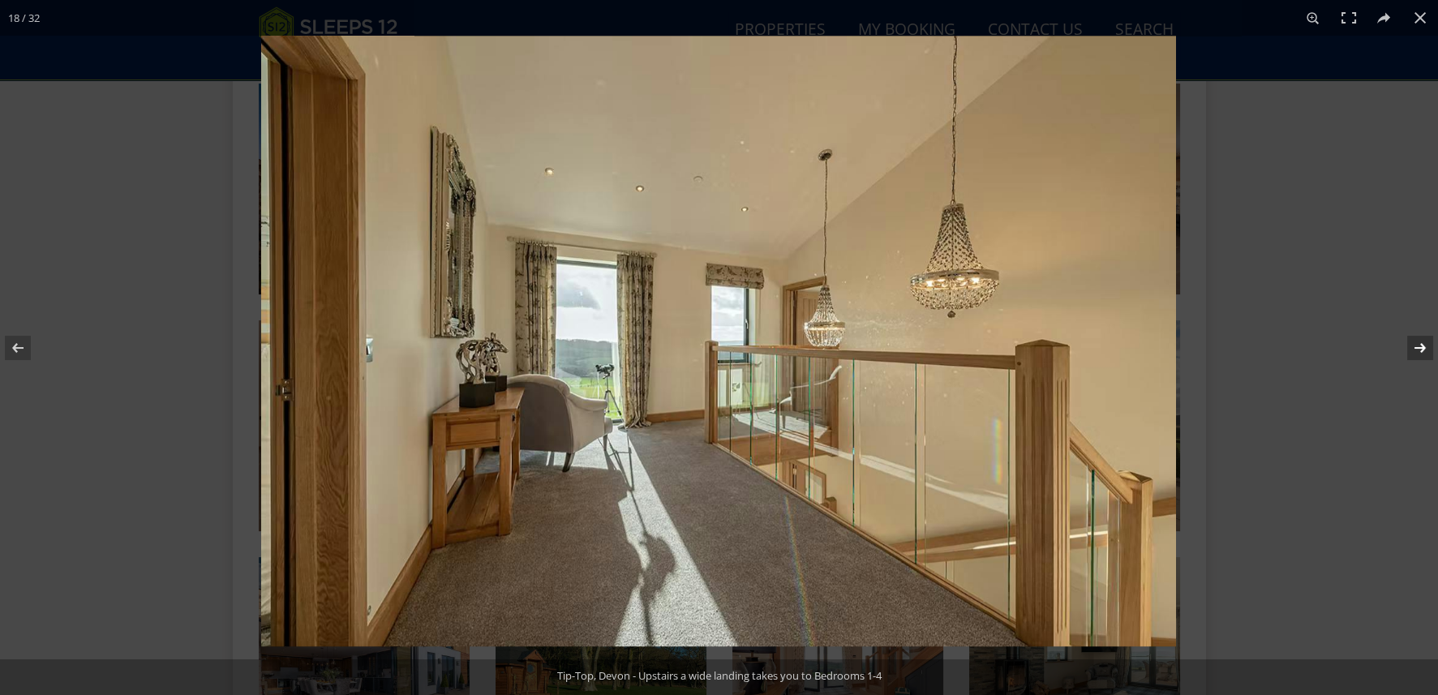
click at [1386, 355] on button at bounding box center [1409, 347] width 57 height 81
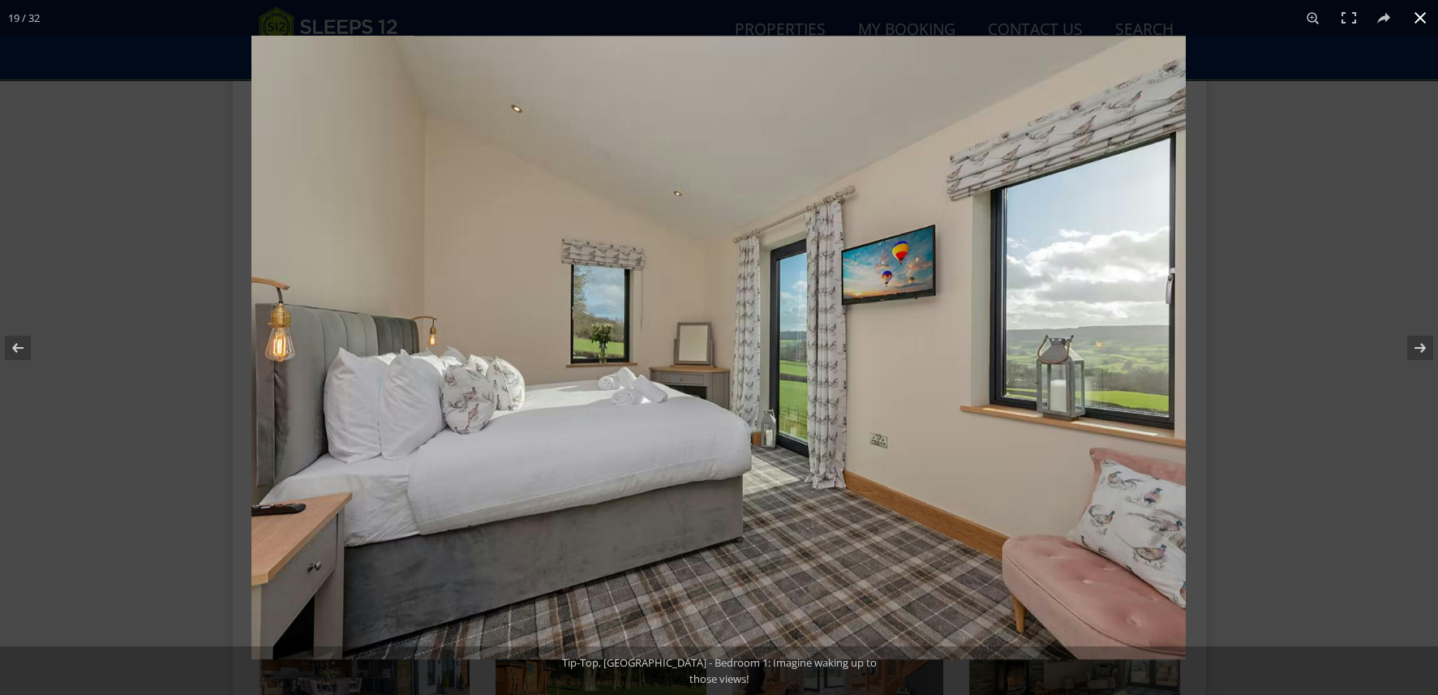
click at [1376, 354] on div at bounding box center [970, 383] width 1438 height 695
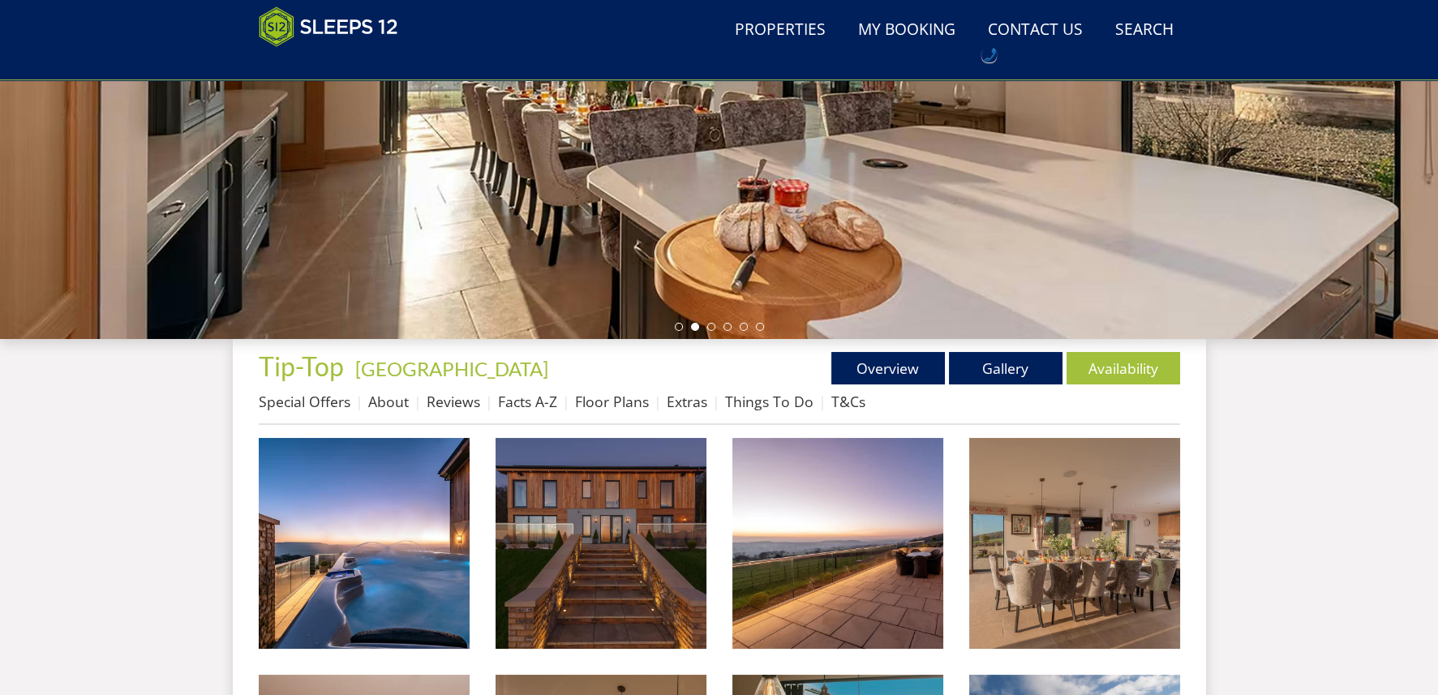
scroll to position [399, 0]
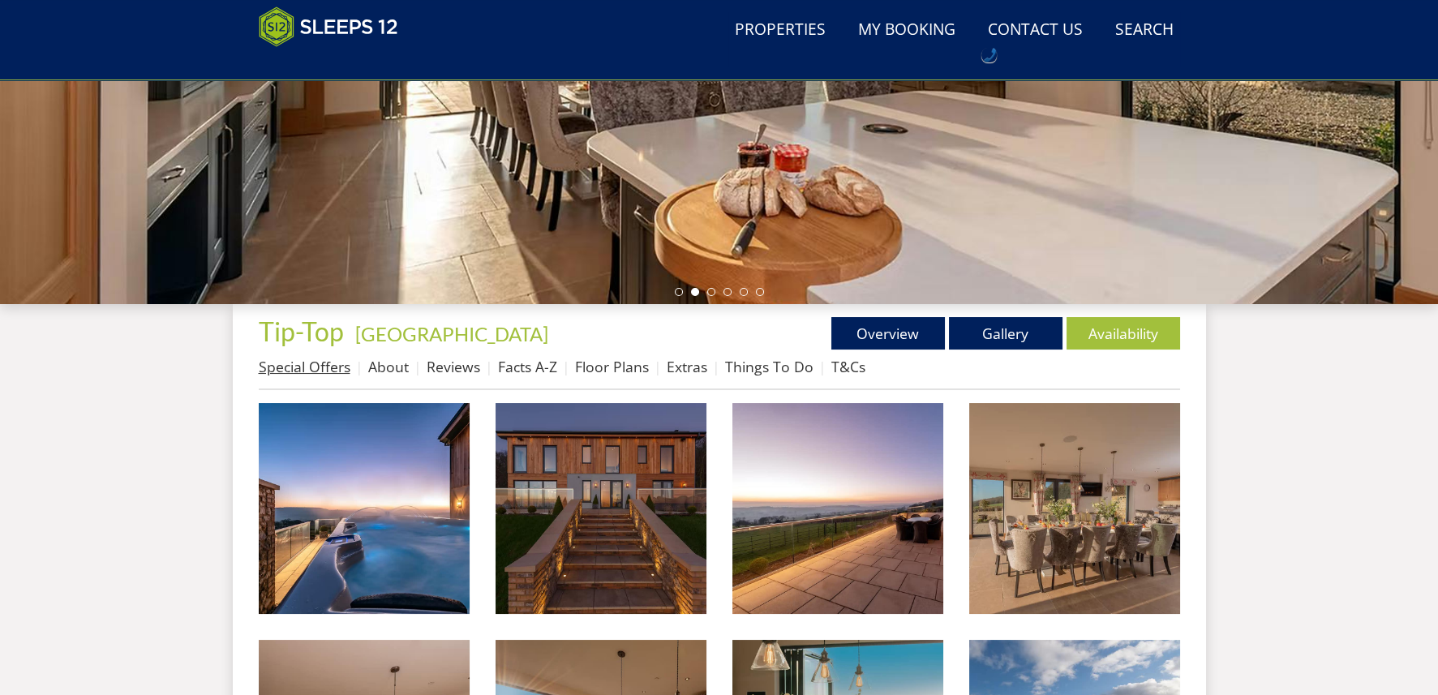
click at [298, 372] on link "Special Offers" at bounding box center [305, 366] width 92 height 19
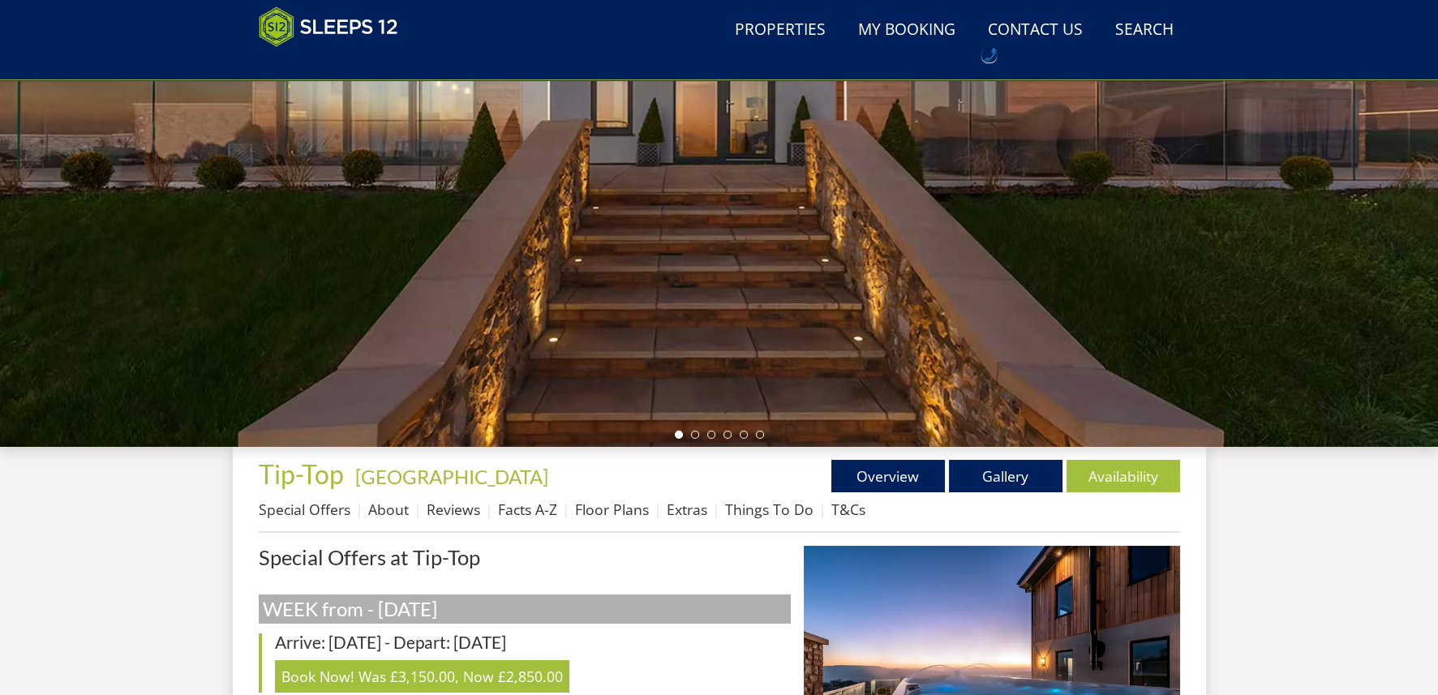
scroll to position [363, 0]
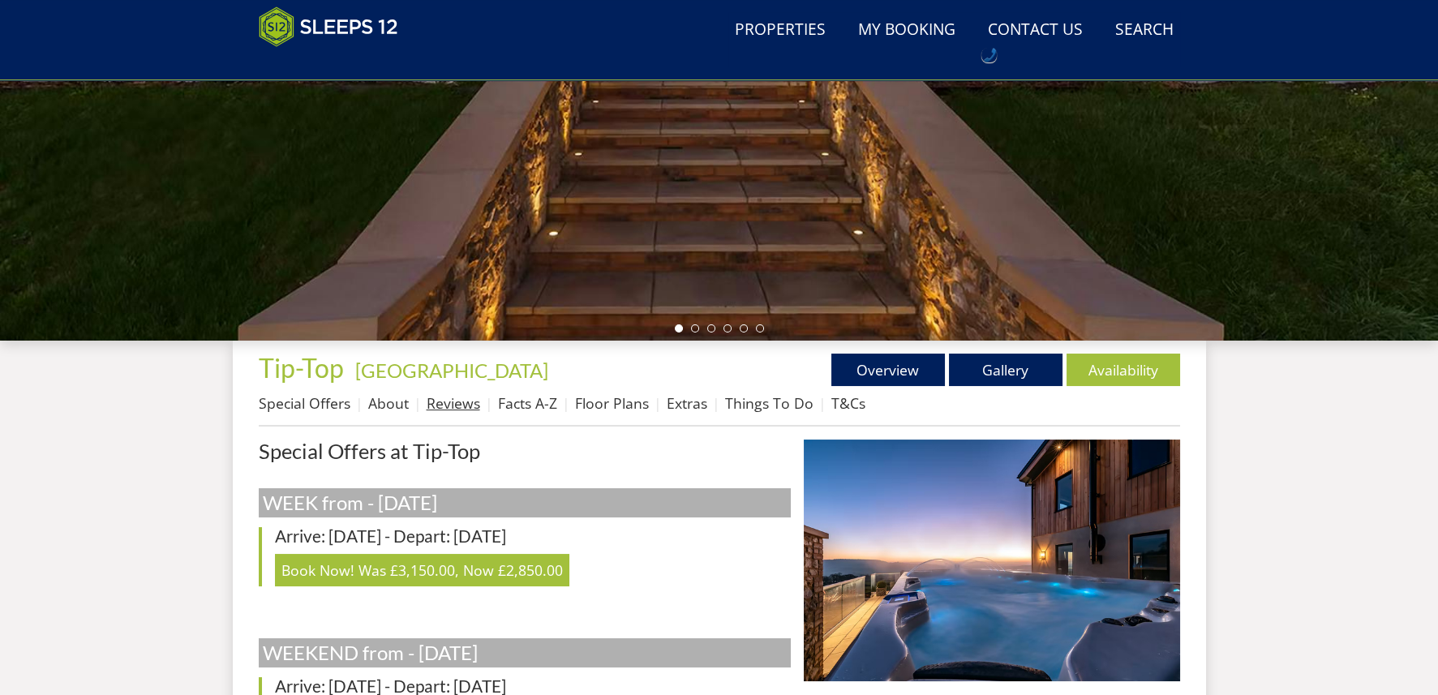
click at [472, 402] on link "Reviews" at bounding box center [454, 402] width 54 height 19
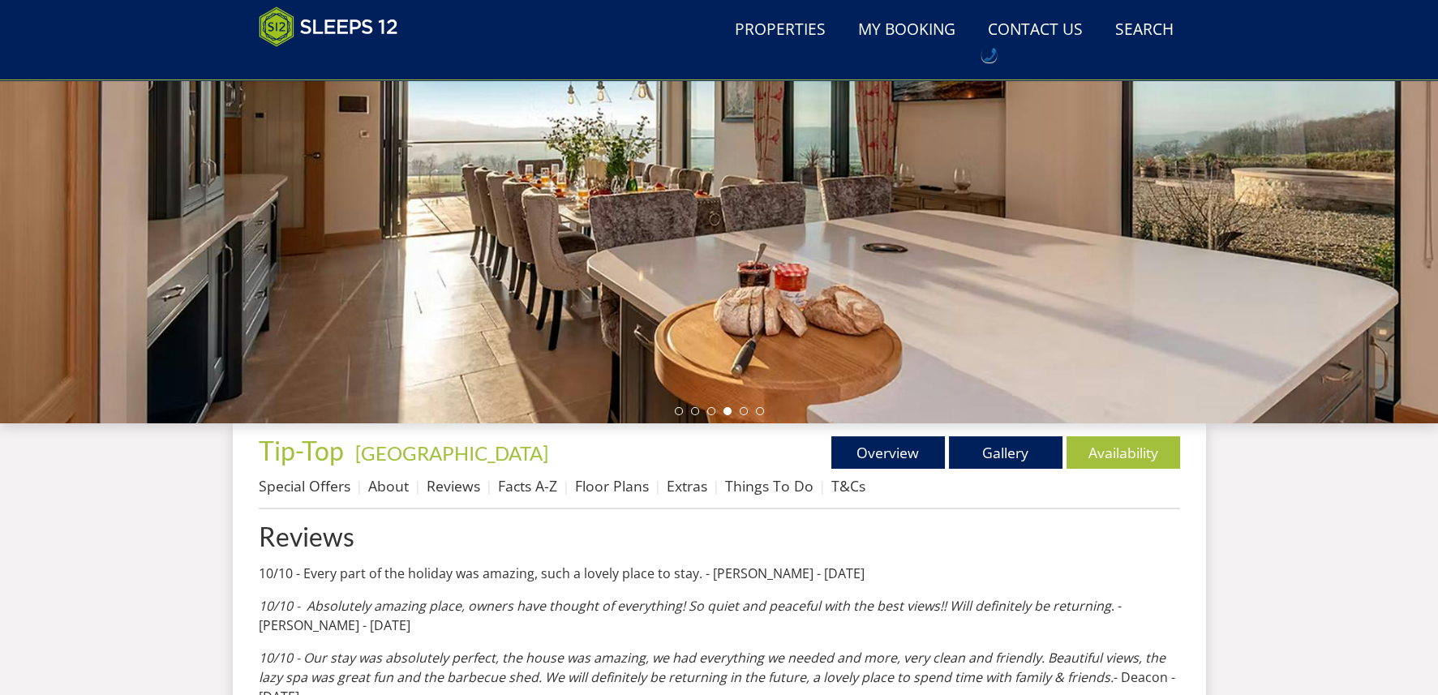
scroll to position [240, 0]
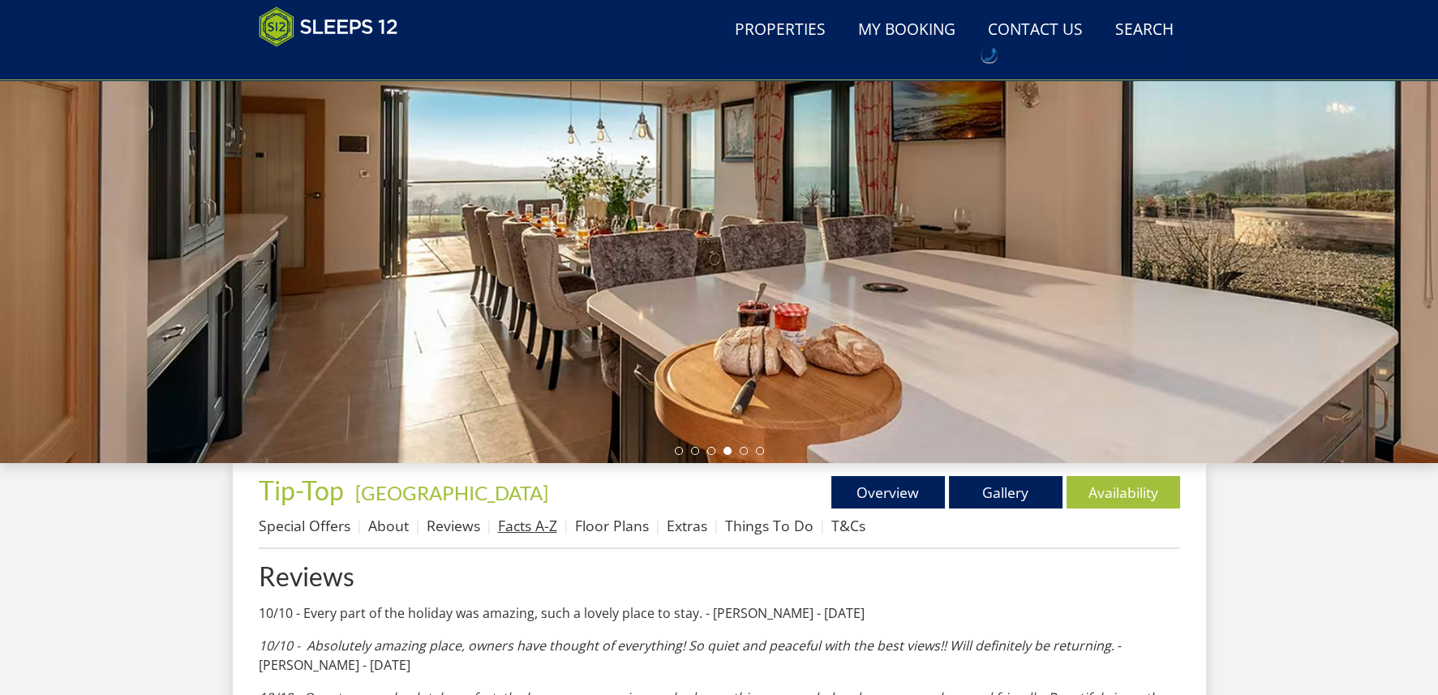
click at [521, 526] on link "Facts A-Z" at bounding box center [527, 525] width 59 height 19
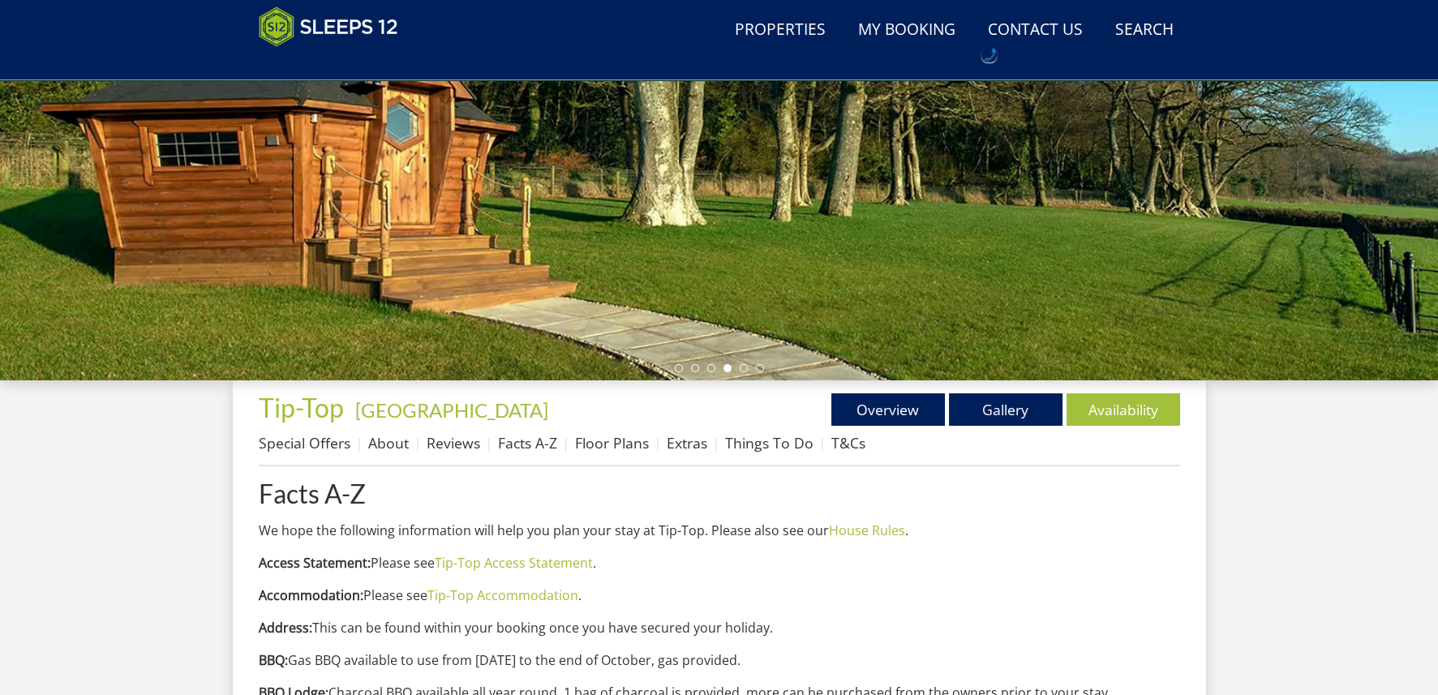
scroll to position [321, 0]
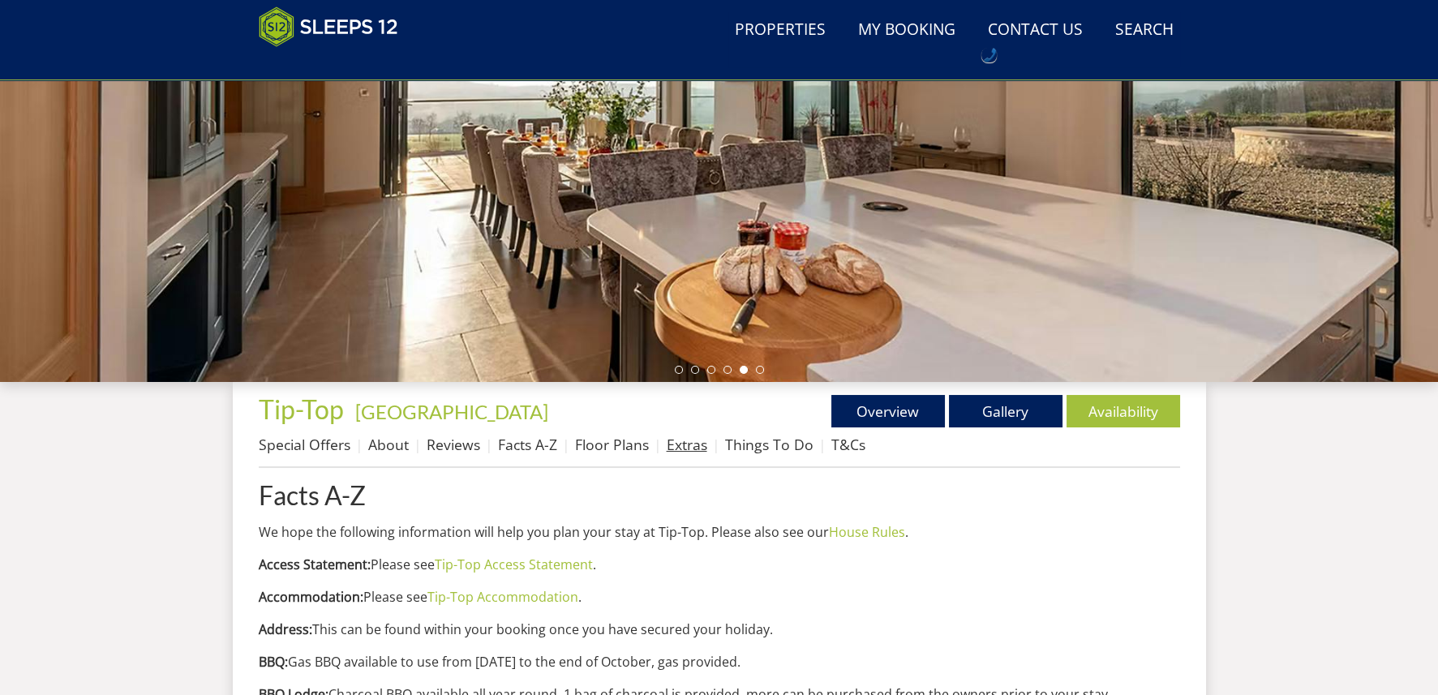
click at [692, 449] on link "Extras" at bounding box center [687, 444] width 41 height 19
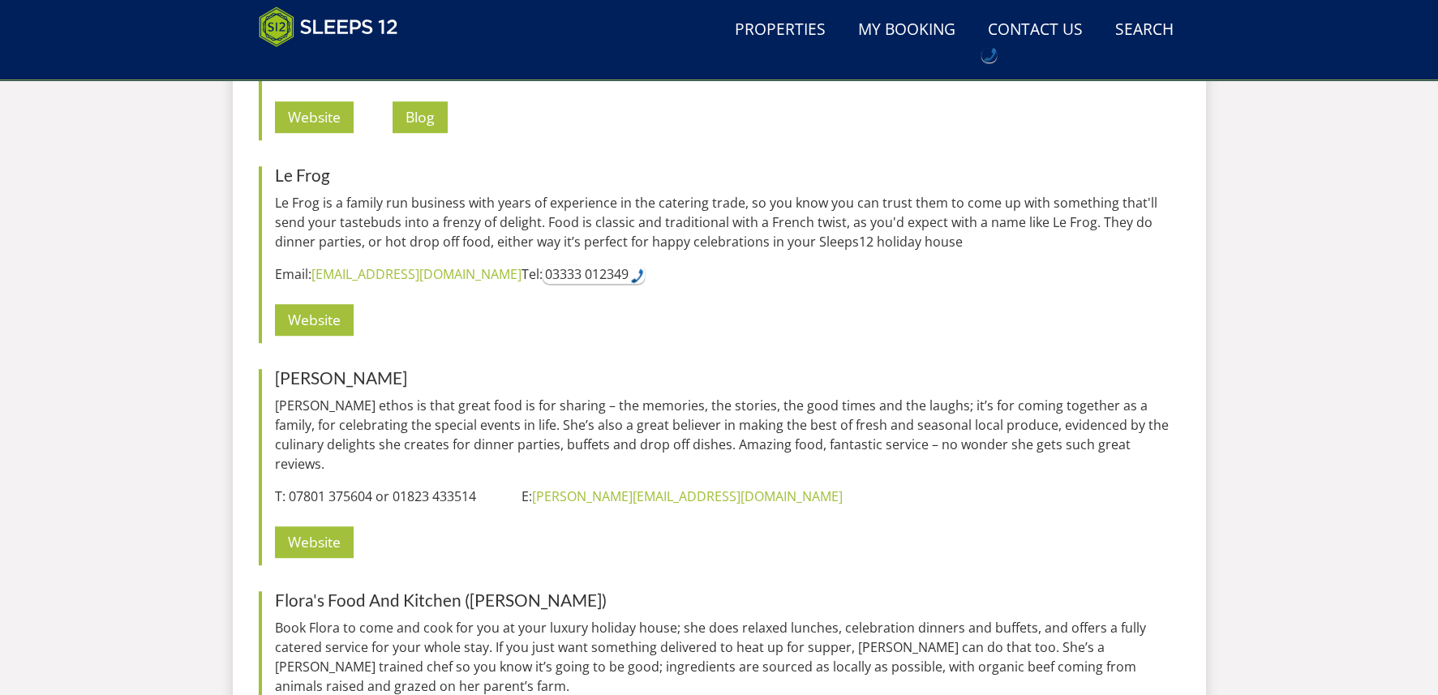
scroll to position [2224, 0]
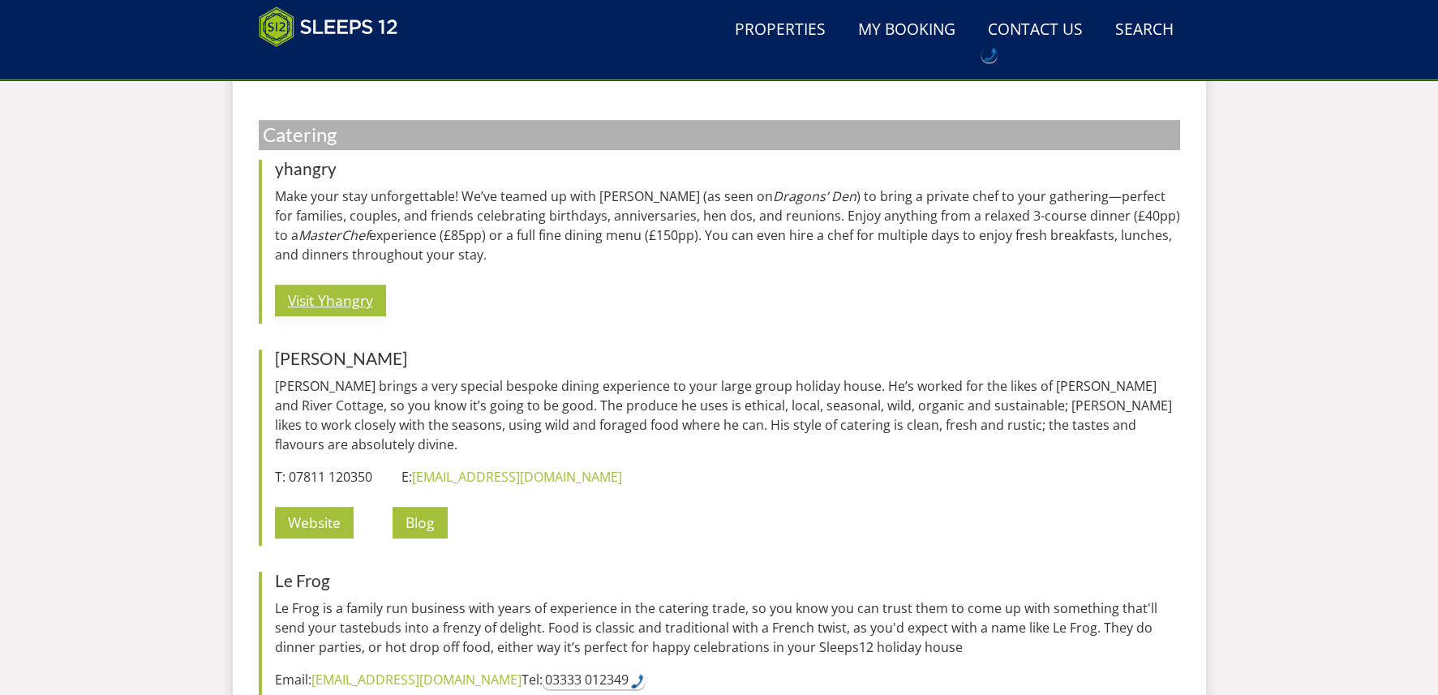
click at [332, 300] on link "Visit Yhangry" at bounding box center [330, 301] width 111 height 32
click at [316, 519] on link "Website" at bounding box center [314, 523] width 79 height 32
